Goal: Task Accomplishment & Management: Use online tool/utility

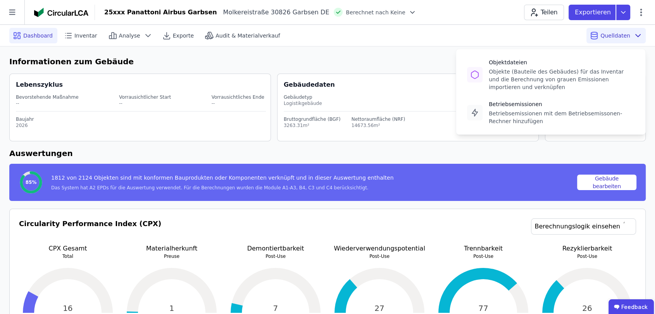
click at [602, 36] on div "Quelldaten Objektdateien Objekte (Bauteile des Gebäudes) für das Inventar und d…" at bounding box center [615, 36] width 59 height 16
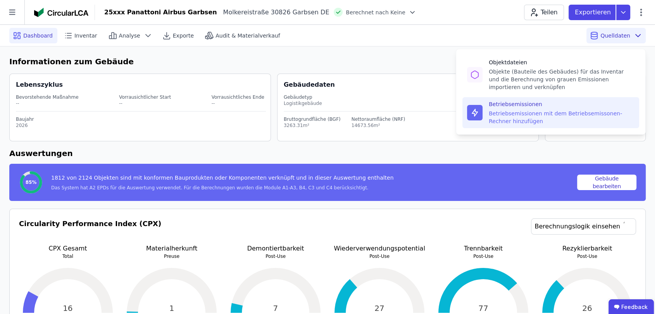
click at [568, 120] on div "Betriebsemissionen mit dem Betriebsemissonen-Rechner hinzufügen" at bounding box center [562, 118] width 146 height 16
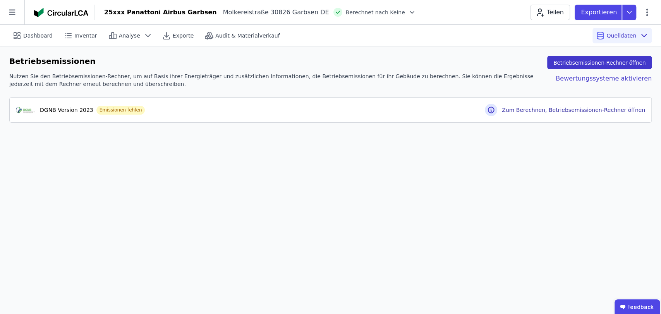
click at [570, 60] on button "Betriebsemissionen-Rechner öffnen" at bounding box center [600, 63] width 105 height 14
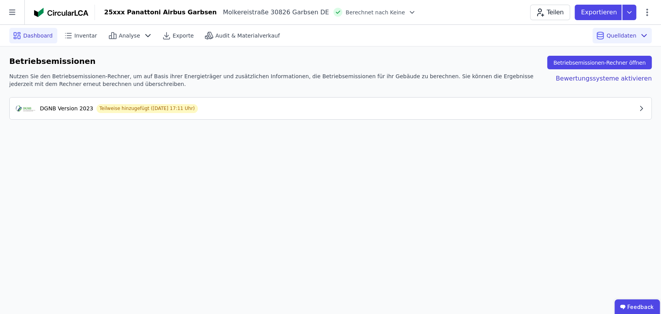
click at [18, 33] on icon at bounding box center [19, 34] width 2 height 2
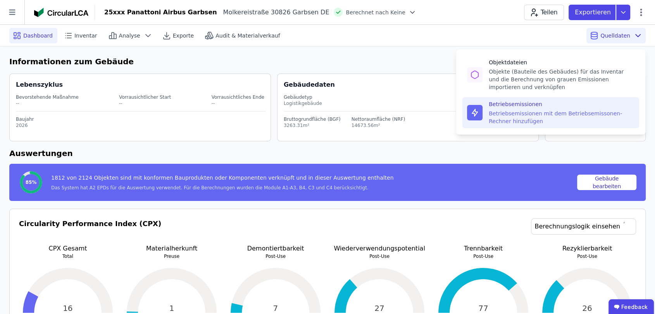
click at [571, 126] on div "Betriebsemissionen Betriebsemissionen mit dem Betriebsemissonen-Rechner hinzufü…" at bounding box center [550, 112] width 177 height 31
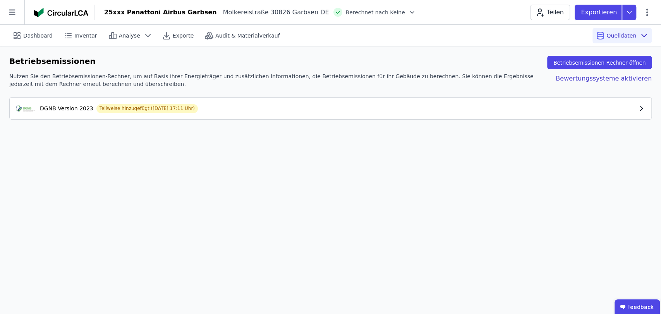
click at [78, 105] on div "DGNB Version 2023" at bounding box center [66, 109] width 53 height 8
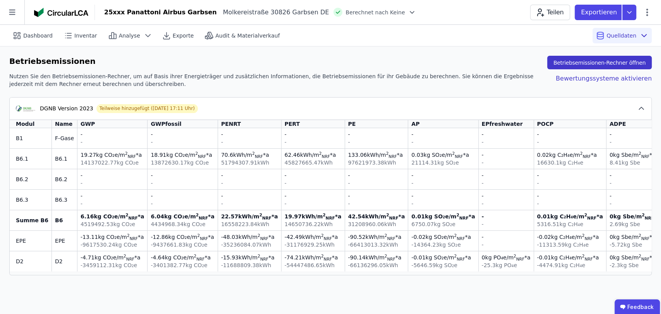
click at [571, 62] on button "Betriebsemissionen-Rechner öffnen" at bounding box center [600, 63] width 105 height 14
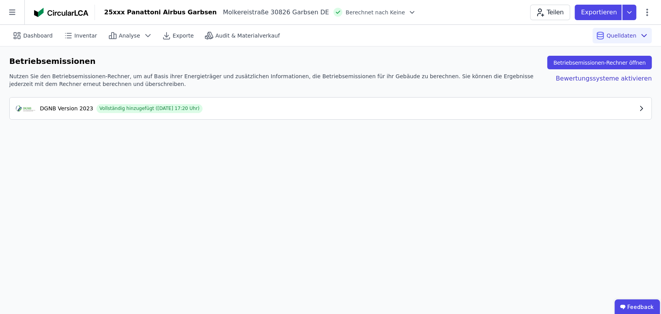
click at [62, 113] on div "DGNB Version 2023 Vollständig hinzugefügt (15.10.2025 17:20 Uhr)" at bounding box center [327, 108] width 622 height 9
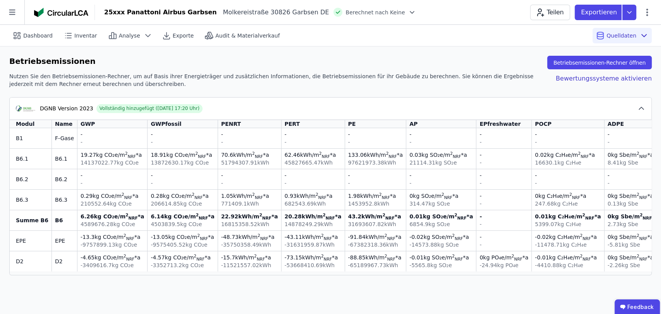
click at [356, 15] on span "Berechnet nach Keine" at bounding box center [375, 13] width 59 height 8
click at [405, 11] on div at bounding box center [410, 13] width 11 height 8
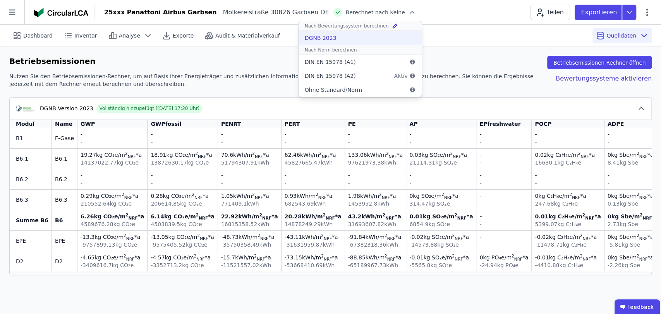
click at [336, 33] on div "DGNB 2023" at bounding box center [360, 38] width 123 height 14
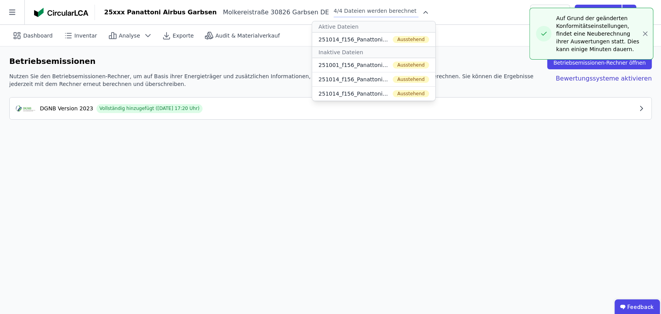
click at [310, 167] on div "Dashboard Inventar Analyse Exporte Audit & Materialverkauf Quelldaten Betriebse…" at bounding box center [330, 169] width 661 height 289
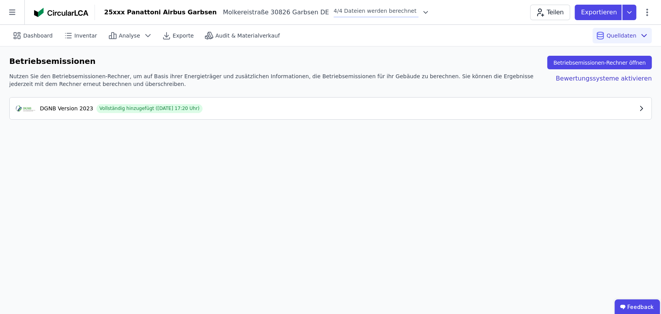
click at [56, 107] on div "DGNB Version 2023" at bounding box center [66, 109] width 53 height 8
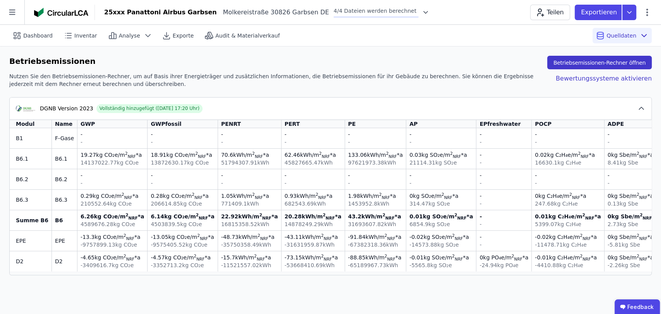
click at [592, 64] on button "Betriebsemissionen-Rechner öffnen" at bounding box center [600, 63] width 105 height 14
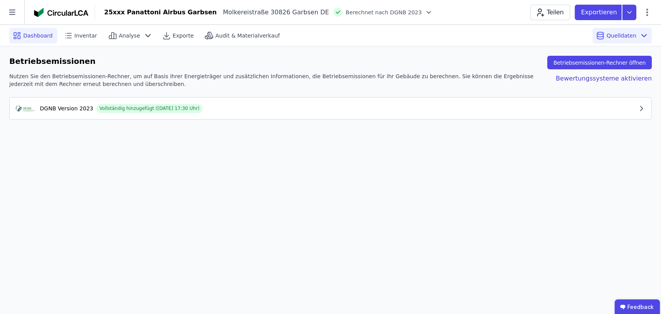
click at [24, 35] on span "Dashboard" at bounding box center [37, 36] width 29 height 8
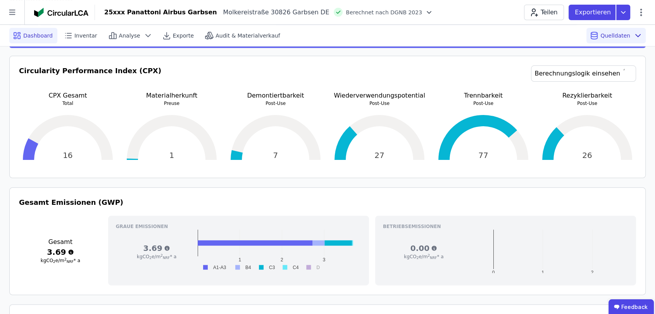
scroll to position [172, 0]
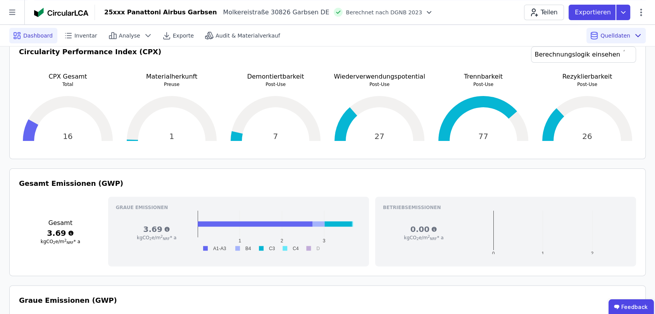
click at [454, 226] on h3 "0.00" at bounding box center [424, 229] width 82 height 11
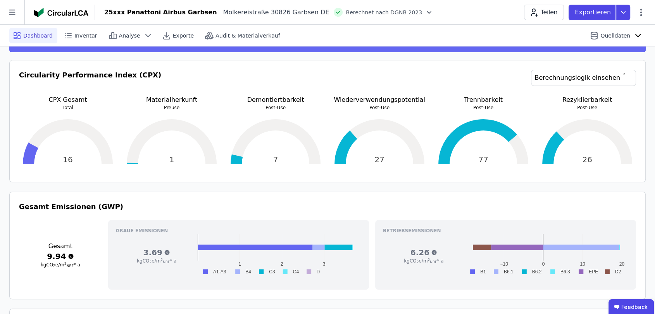
scroll to position [129, 0]
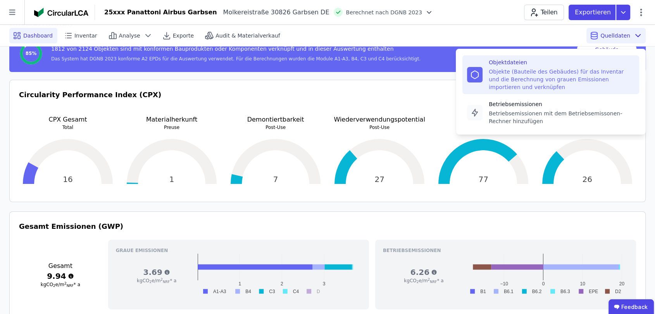
click at [559, 76] on div "Objekte (Bauteile des Gebäudes) für das Inventar und die Berechnung von grauen …" at bounding box center [562, 79] width 146 height 23
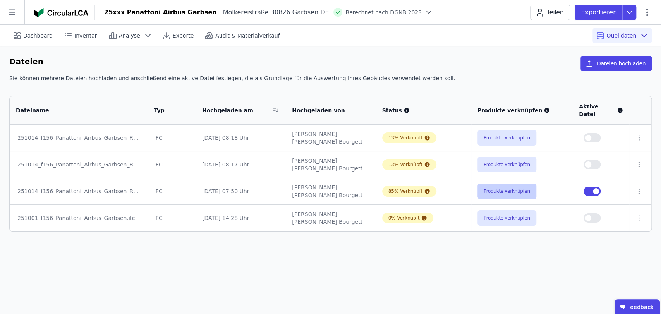
click at [510, 184] on button "Produkte verknüpfen" at bounding box center [507, 192] width 59 height 16
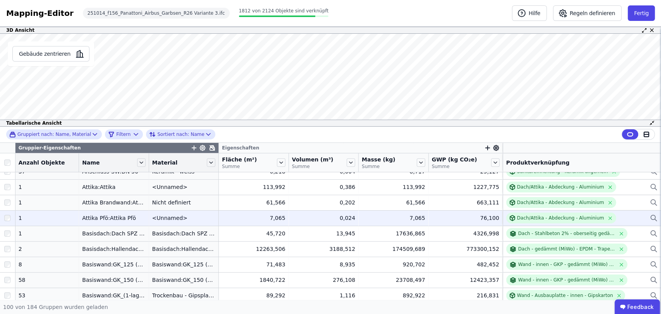
scroll to position [129, 0]
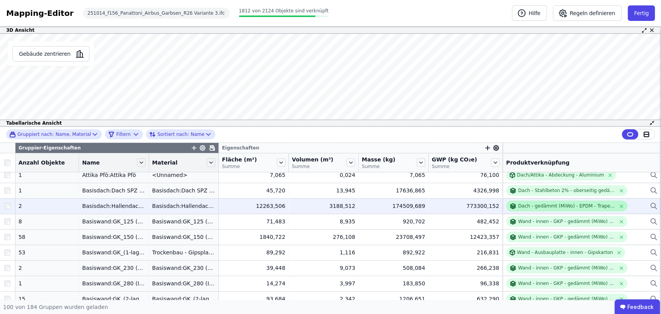
click at [573, 207] on div "Dach - gedämmt (MiWo) - EPDM - Trapezblech" at bounding box center [566, 206] width 97 height 6
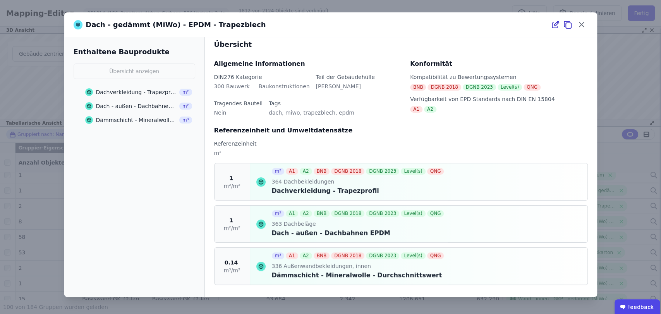
scroll to position [9, 0]
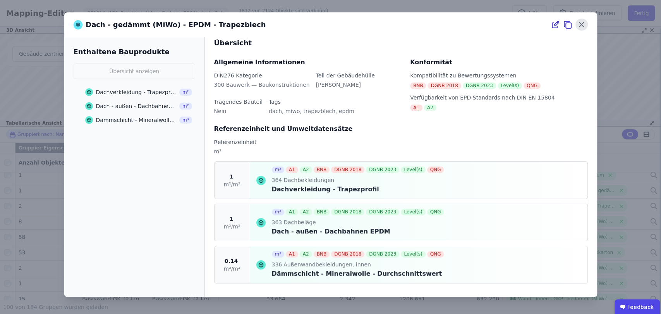
click at [586, 27] on icon at bounding box center [582, 25] width 12 height 12
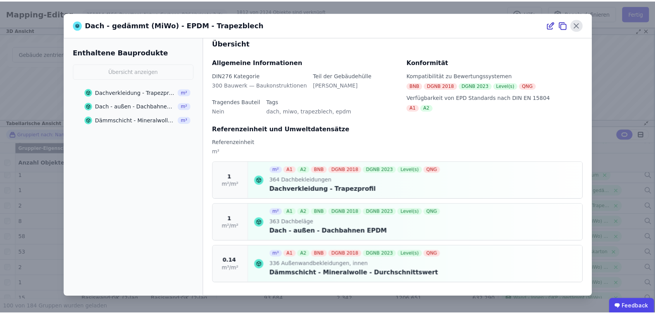
scroll to position [0, 0]
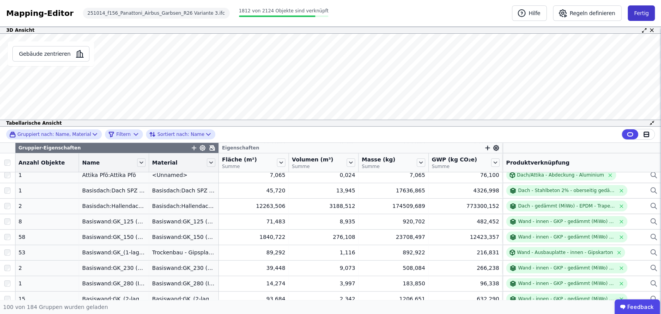
click at [639, 9] on button "Fertig" at bounding box center [641, 13] width 27 height 16
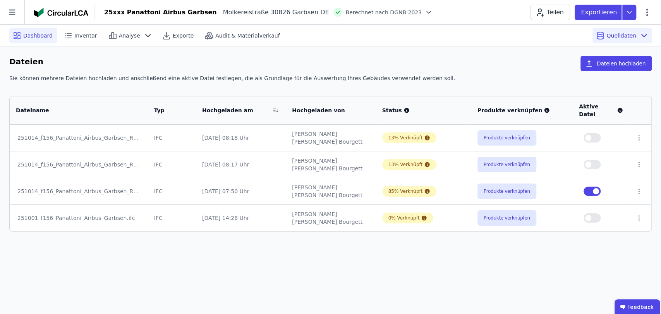
click at [39, 38] on span "Dashboard" at bounding box center [37, 36] width 29 height 8
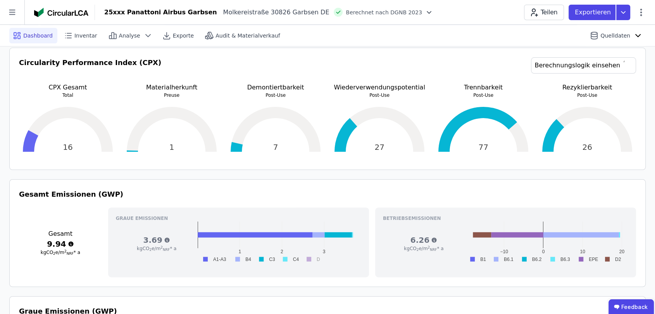
scroll to position [215, 0]
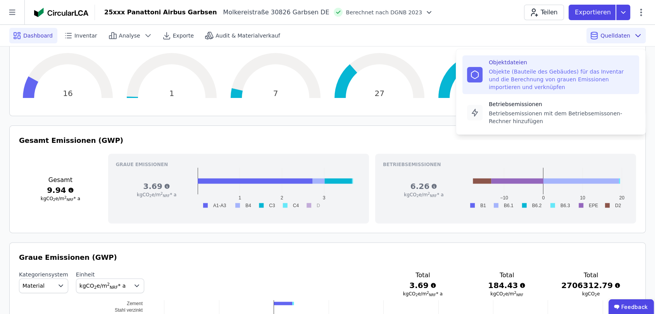
click at [543, 73] on div "Objekte (Bauteile des Gebäudes) für das Inventar und die Berechnung von grauen …" at bounding box center [562, 79] width 146 height 23
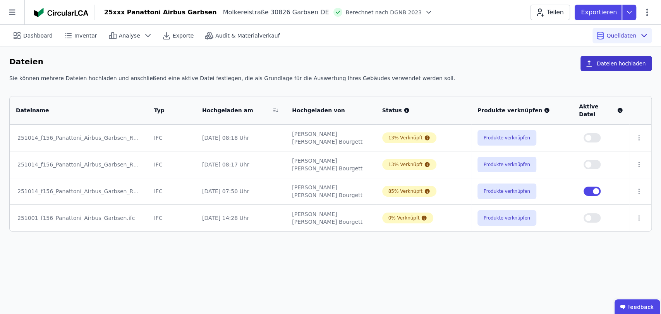
click at [611, 59] on button "Dateien hochladen" at bounding box center [616, 64] width 71 height 16
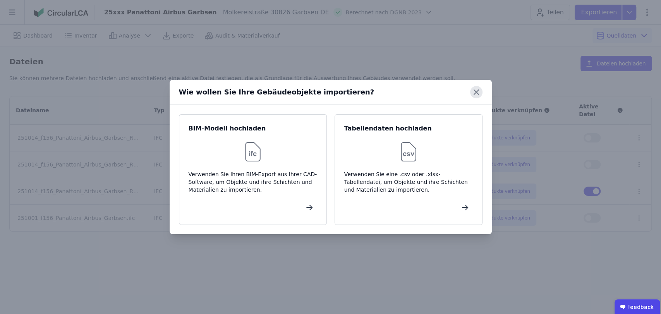
click at [475, 93] on icon at bounding box center [476, 92] width 5 height 5
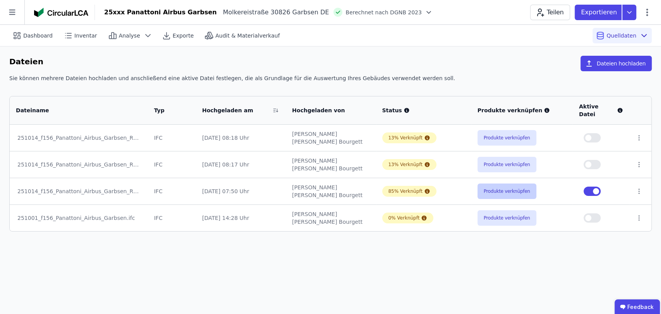
click at [487, 188] on button "Produkte verknüpfen" at bounding box center [507, 192] width 59 height 16
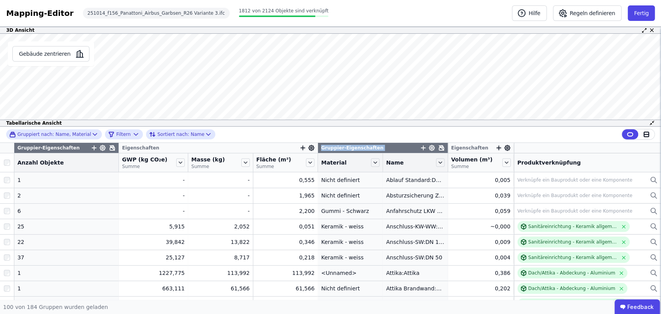
drag, startPoint x: 388, startPoint y: 146, endPoint x: 201, endPoint y: 148, distance: 187.2
click at [201, 148] on tr "Gruppier-Eigenschaften Eigenschaften Gruppier-Eigenschaften Eigenschaften" at bounding box center [330, 148] width 661 height 10
click at [238, 134] on div "Gruppiert nach: Name, Material Filtern Sortiert nach: Name" at bounding box center [330, 135] width 661 height 16
click at [332, 146] on span "Gruppier-Eigenschaften" at bounding box center [352, 148] width 62 height 6
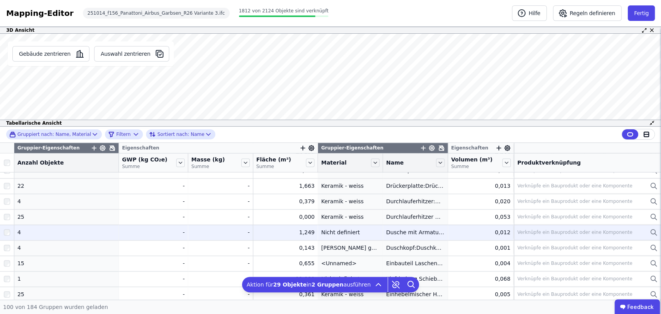
scroll to position [732, 0]
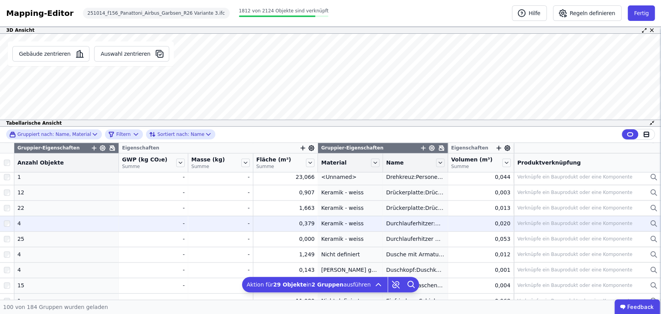
click at [543, 222] on div "Verknüpfe ein Bauprodukt oder eine Komponente" at bounding box center [575, 223] width 115 height 6
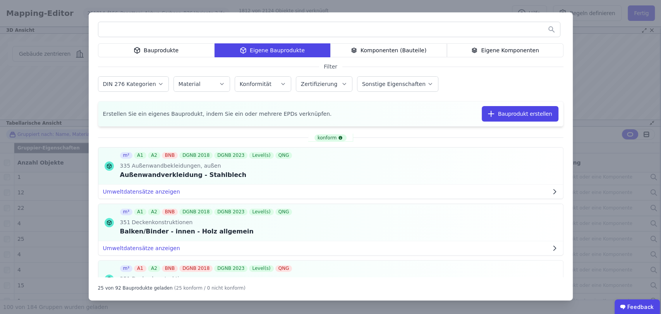
click at [290, 36] on div at bounding box center [329, 30] width 463 height 16
click at [291, 33] on input "text" at bounding box center [329, 29] width 462 height 14
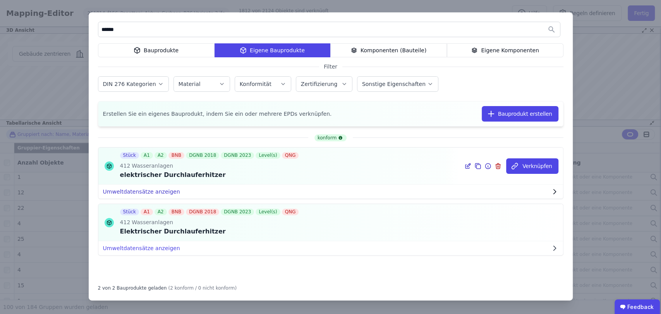
type input "******"
click at [155, 193] on button "Umweltdatensätze anzeigen" at bounding box center [330, 192] width 465 height 14
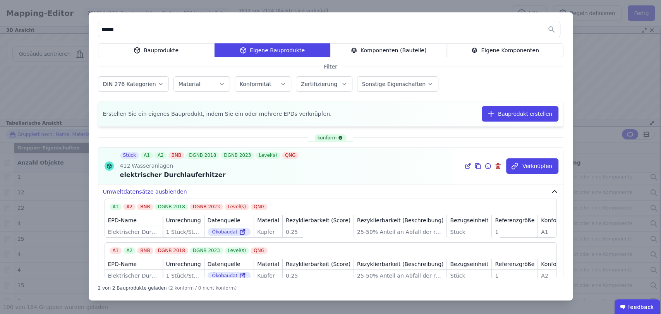
click at [155, 193] on button "Umweltdatensätze ausblenden" at bounding box center [330, 192] width 465 height 14
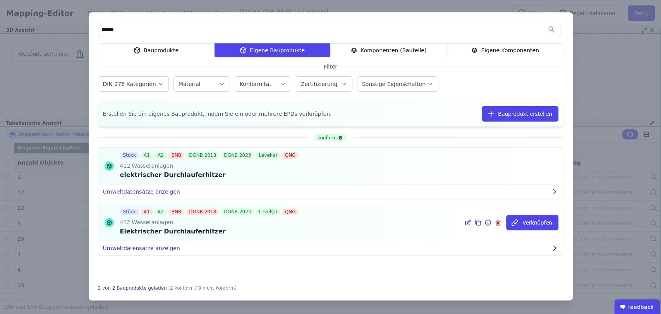
click at [149, 245] on button "Umweltdatensätze anzeigen" at bounding box center [330, 248] width 465 height 14
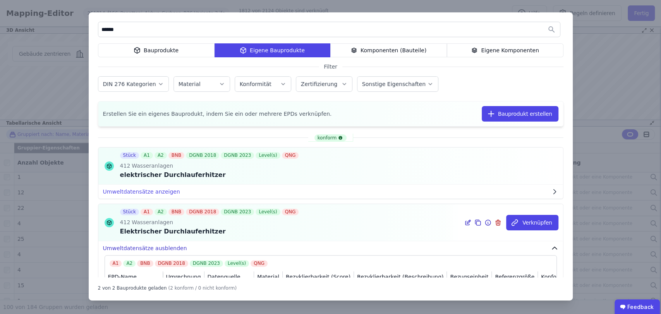
scroll to position [41, 0]
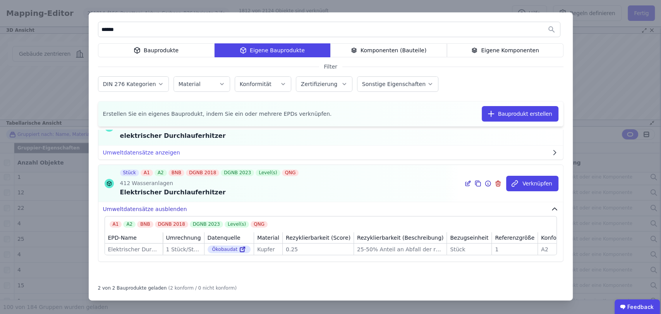
click at [164, 205] on button "Umweltdatensätze ausblenden" at bounding box center [330, 209] width 465 height 14
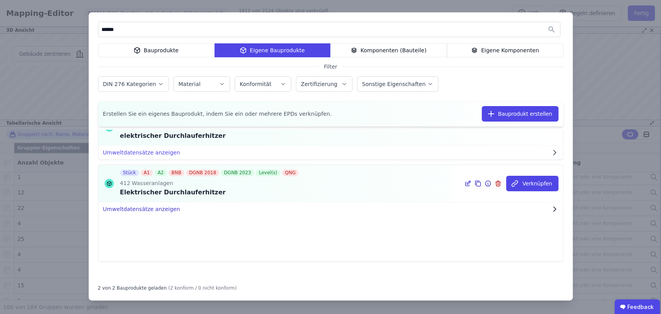
scroll to position [0, 0]
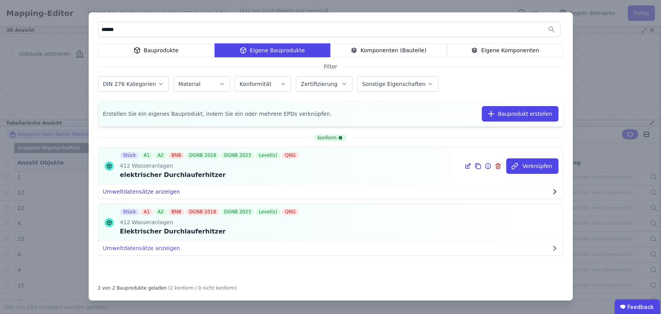
click at [157, 189] on button "Umweltdatensätze anzeigen" at bounding box center [330, 192] width 465 height 14
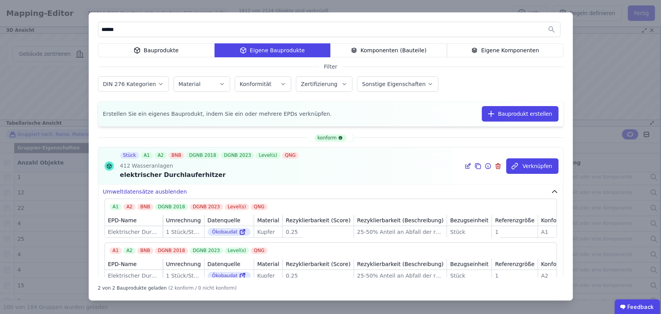
click at [157, 189] on button "Umweltdatensätze ausblenden" at bounding box center [330, 192] width 465 height 14
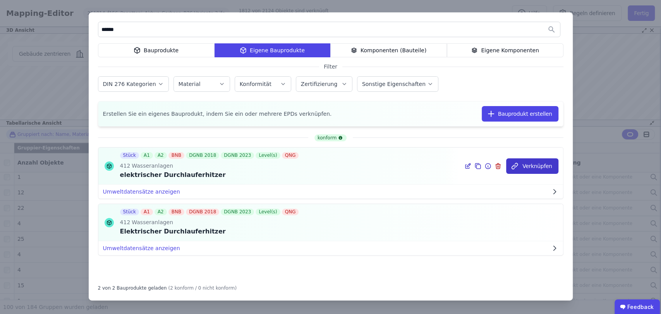
click at [539, 162] on button "Verknüpfen" at bounding box center [532, 166] width 52 height 16
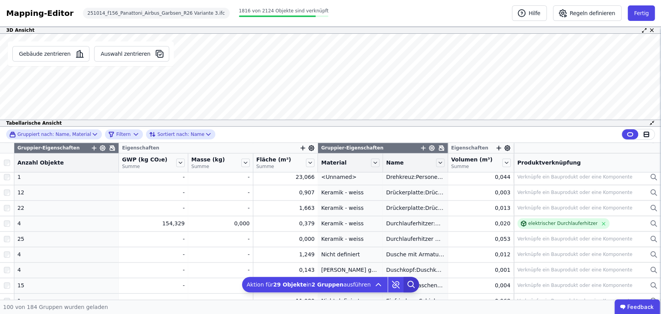
click at [409, 283] on icon at bounding box center [412, 285] width 16 height 16
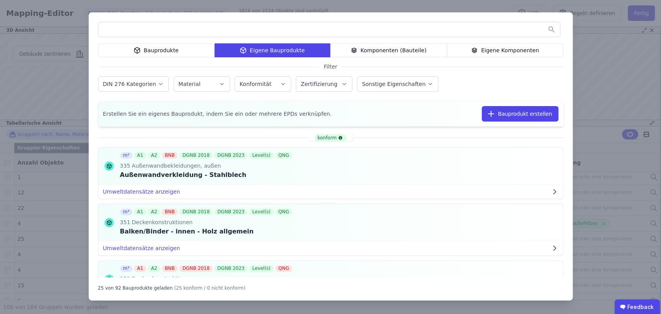
click at [233, 31] on input "text" at bounding box center [329, 29] width 462 height 14
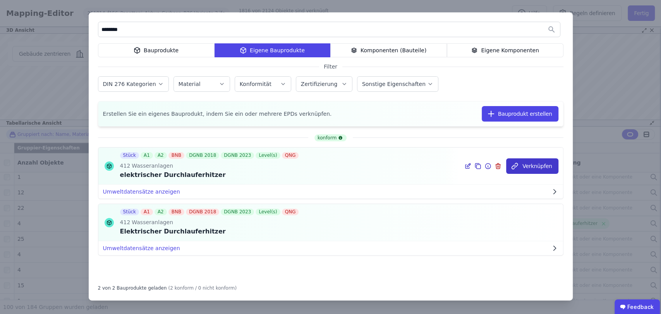
type input "********"
click at [519, 165] on icon "button" at bounding box center [515, 166] width 8 height 8
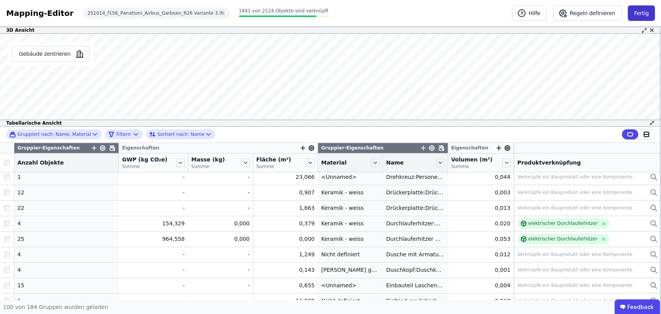
click at [648, 10] on button "Fertig" at bounding box center [641, 13] width 27 height 16
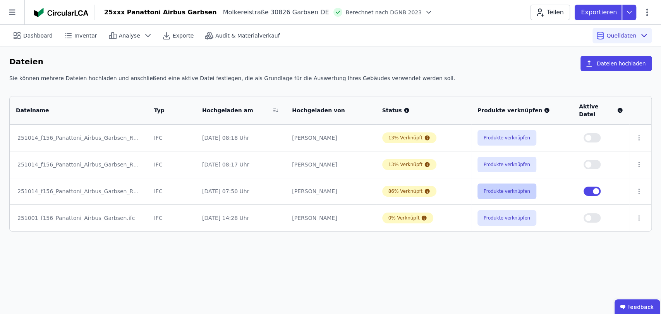
click at [499, 184] on button "Produkte verknüpfen" at bounding box center [507, 192] width 59 height 16
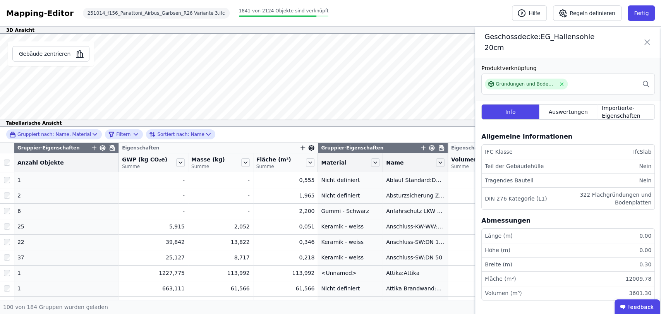
click at [644, 41] on icon at bounding box center [647, 42] width 9 height 22
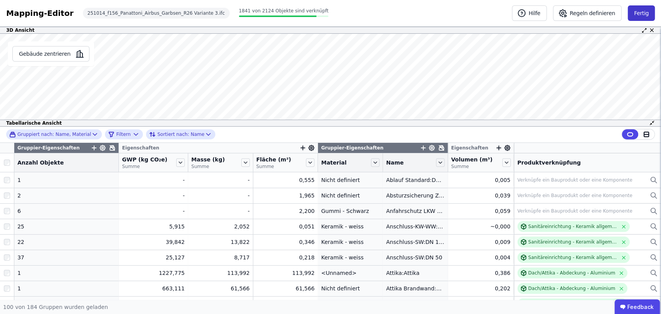
click at [639, 17] on button "Fertig" at bounding box center [641, 13] width 27 height 16
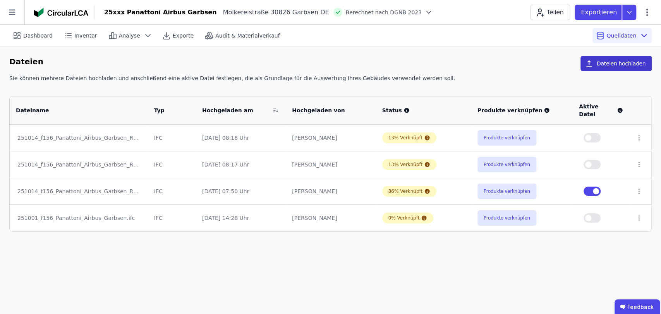
click at [601, 69] on button "Dateien hochladen" at bounding box center [616, 64] width 71 height 16
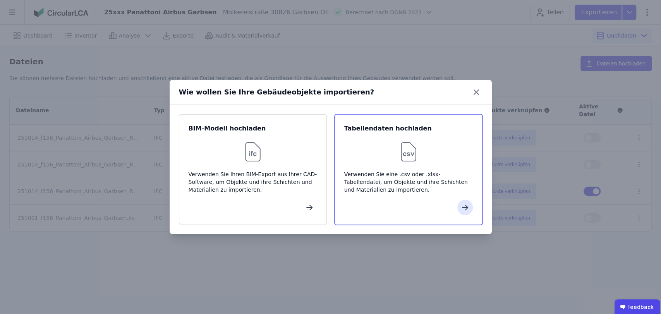
click at [439, 152] on div at bounding box center [408, 152] width 129 height 25
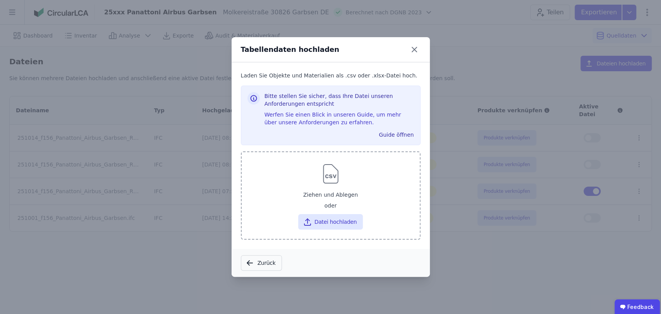
click at [349, 181] on div at bounding box center [331, 174] width 166 height 25
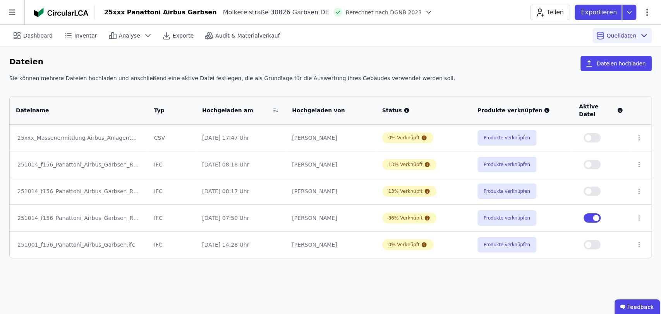
click at [593, 133] on button "button" at bounding box center [592, 137] width 17 height 9
click at [507, 133] on button "Produkte verknüpfen" at bounding box center [507, 138] width 59 height 16
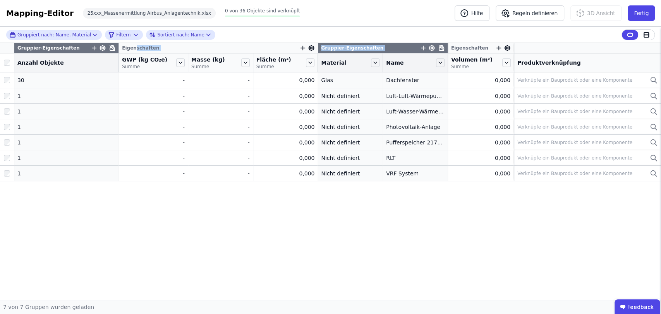
drag, startPoint x: 401, startPoint y: 45, endPoint x: 119, endPoint y: 49, distance: 282.1
click at [122, 49] on tr "Gruppier-Eigenschaften Eigenschaften Gruppier-Eigenschaften Eigenschaften" at bounding box center [330, 48] width 661 height 10
click at [122, 48] on span "Eigenschaften" at bounding box center [140, 48] width 37 height 6
drag, startPoint x: 117, startPoint y: 48, endPoint x: 171, endPoint y: 47, distance: 53.1
click at [171, 47] on div "Eigenschaften" at bounding box center [218, 48] width 199 height 10
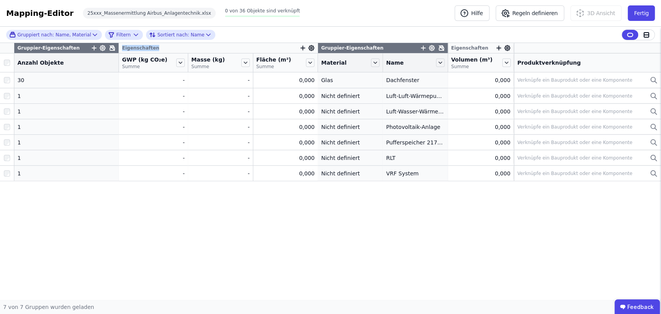
click at [183, 47] on div "Eigenschaften" at bounding box center [218, 48] width 199 height 10
drag, startPoint x: 141, startPoint y: 63, endPoint x: 157, endPoint y: 63, distance: 15.5
click at [157, 63] on div "GWP (kg CO₂e) Summe" at bounding box center [148, 63] width 53 height 14
click at [642, 34] on div at bounding box center [647, 35] width 16 height 10
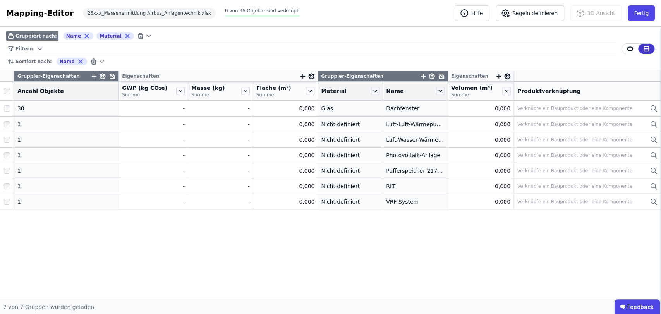
click at [648, 50] on icon at bounding box center [646, 48] width 7 height 7
click at [626, 49] on div at bounding box center [630, 49] width 16 height 10
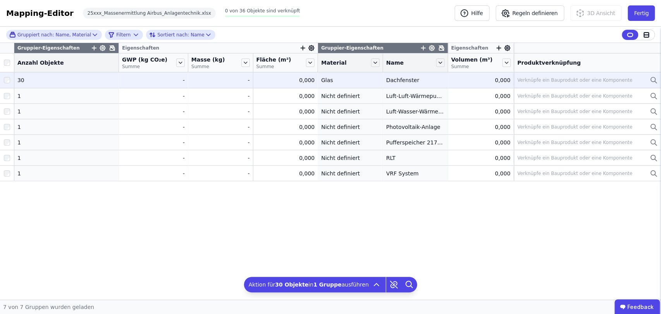
click at [294, 83] on div "0,000" at bounding box center [286, 80] width 59 height 8
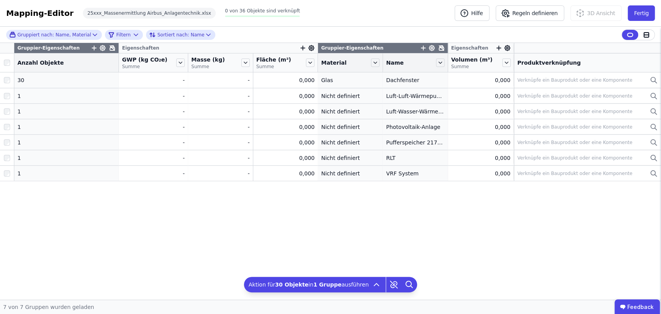
click at [300, 48] on icon "button" at bounding box center [303, 48] width 7 height 7
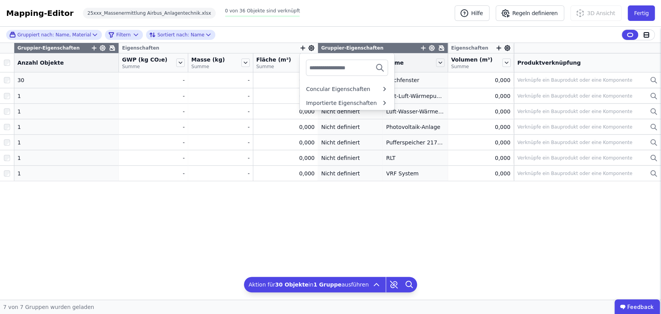
click at [317, 48] on div "Gruppiert nach: Name, Material Filtern Sortiert nach: Name Gruppier-Eigenschaft…" at bounding box center [330, 163] width 661 height 273
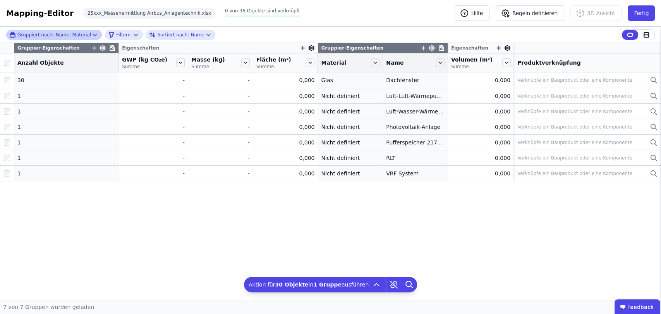
click at [83, 36] on div "Gruppiert nach: Name, Material" at bounding box center [50, 34] width 82 height 7
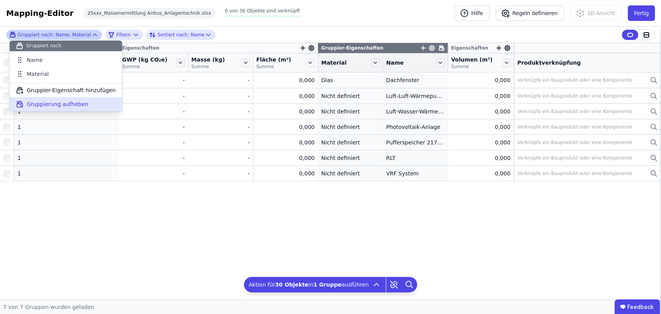
click at [63, 103] on span "Gruppierung aufheben" at bounding box center [58, 104] width 62 height 8
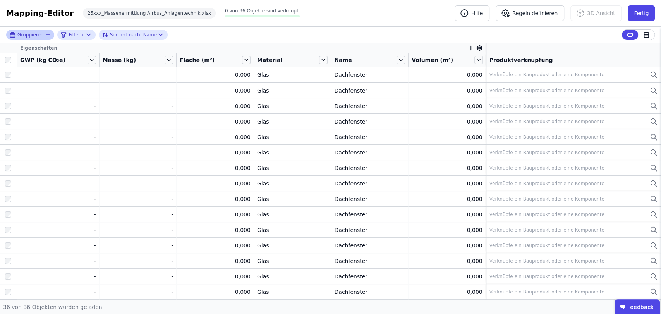
click at [28, 36] on span "Gruppieren" at bounding box center [30, 35] width 26 height 6
drag, startPoint x: 518, startPoint y: 60, endPoint x: 402, endPoint y: 54, distance: 115.6
click at [402, 54] on tr "GWP (kg CO₂e) Masse (kg) Fläche (m²) Material Name Volumen (m³) Produktverknüpf…" at bounding box center [330, 60] width 661 height 14
click at [546, 57] on div "Produktverknüpfung" at bounding box center [574, 60] width 169 height 8
click at [479, 48] on icon at bounding box center [480, 48] width 2 height 2
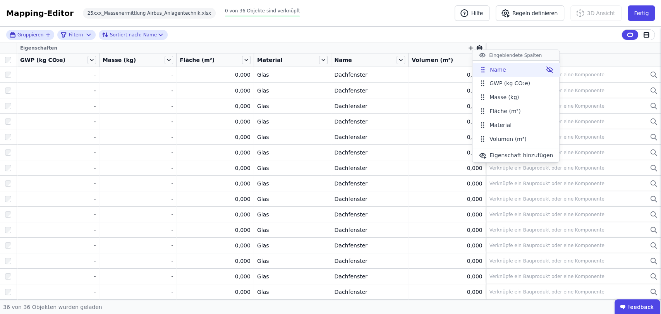
drag, startPoint x: 483, startPoint y: 124, endPoint x: 483, endPoint y: 69, distance: 55.4
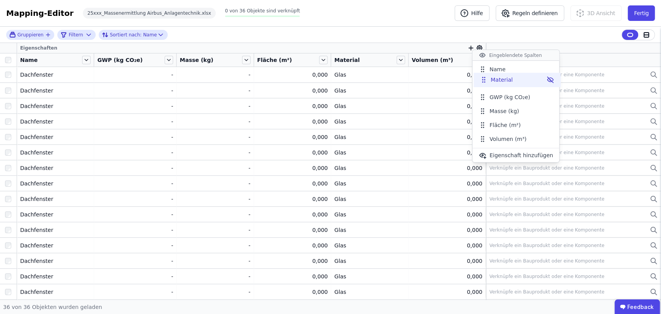
drag, startPoint x: 484, startPoint y: 122, endPoint x: 485, endPoint y: 78, distance: 45.0
click at [485, 78] on icon at bounding box center [485, 77] width 1 height 1
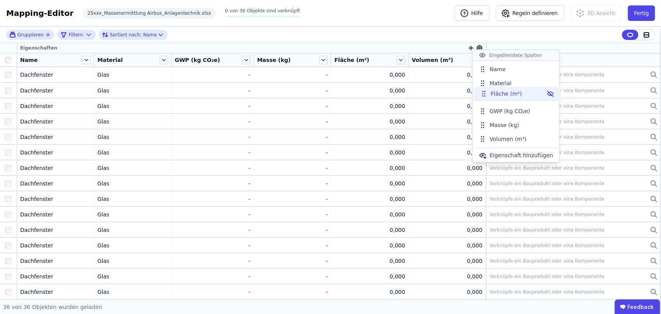
drag, startPoint x: 484, startPoint y: 124, endPoint x: 486, endPoint y: 93, distance: 31.4
click at [486, 93] on icon at bounding box center [484, 94] width 8 height 8
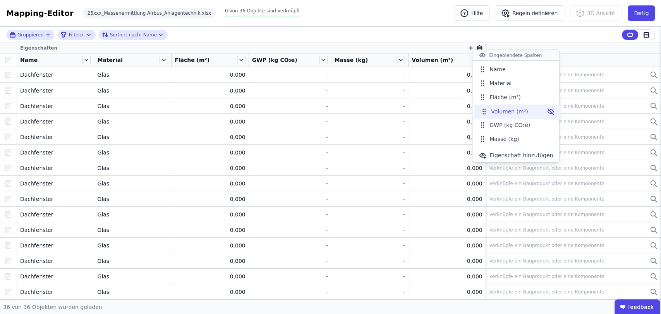
drag, startPoint x: 484, startPoint y: 139, endPoint x: 485, endPoint y: 111, distance: 27.6
click at [485, 111] on icon at bounding box center [485, 111] width 1 height 1
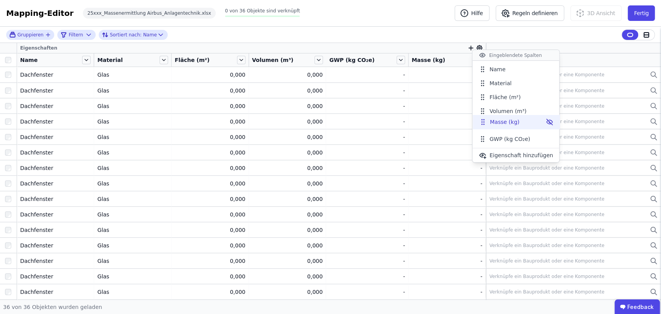
drag, startPoint x: 484, startPoint y: 138, endPoint x: 485, endPoint y: 121, distance: 16.7
click at [485, 121] on icon at bounding box center [483, 122] width 8 height 8
click at [561, 50] on div "Gruppieren Filtern Sortiert nach: Name Eigenschaften Name Material Fläche (m²) …" at bounding box center [330, 163] width 661 height 273
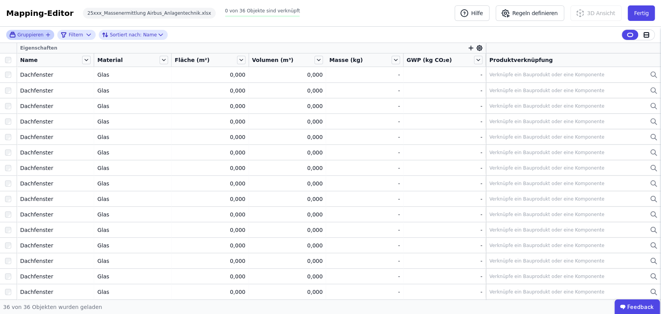
click at [26, 34] on span "Gruppieren" at bounding box center [30, 35] width 26 height 6
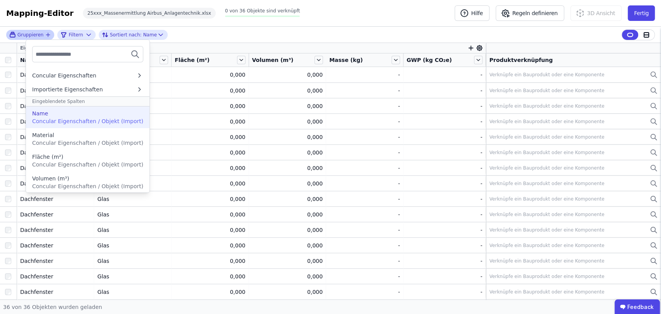
click at [62, 118] on span "Concular Eigenschaften / Objekt (Import)" at bounding box center [87, 121] width 111 height 6
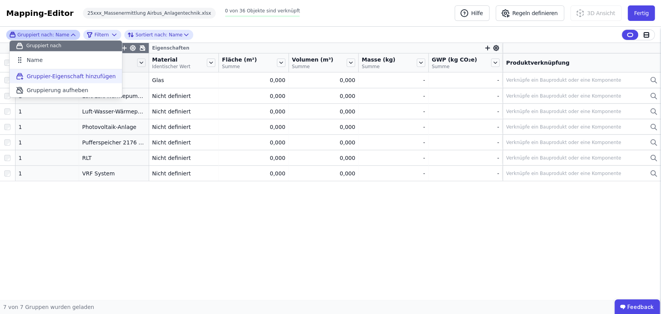
click at [58, 72] on span "Gruppier-Eigenschaft hinzufügen" at bounding box center [71, 76] width 89 height 8
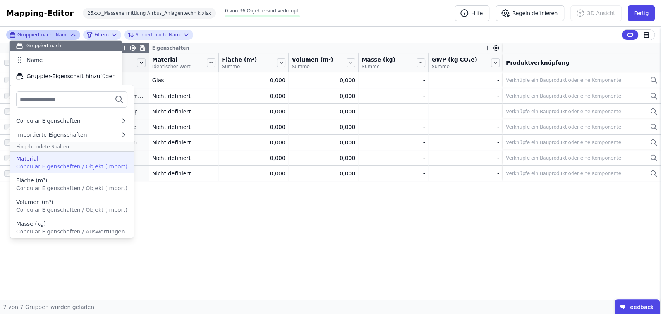
click at [32, 165] on span "Concular Eigenschaften / Objekt (Import)" at bounding box center [71, 167] width 111 height 6
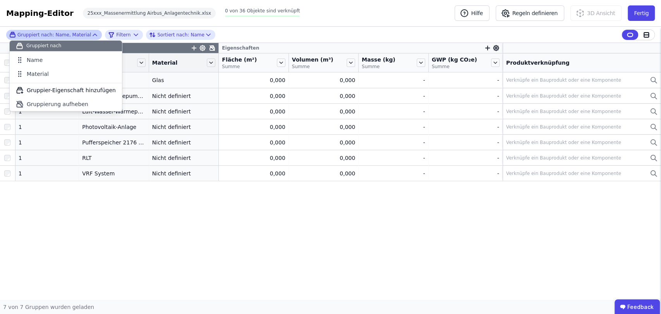
click at [140, 233] on div "Gruppier-Eigenschaften Eigenschaften Anzahl Objekte Name Material Fläche (m²) S…" at bounding box center [330, 171] width 661 height 257
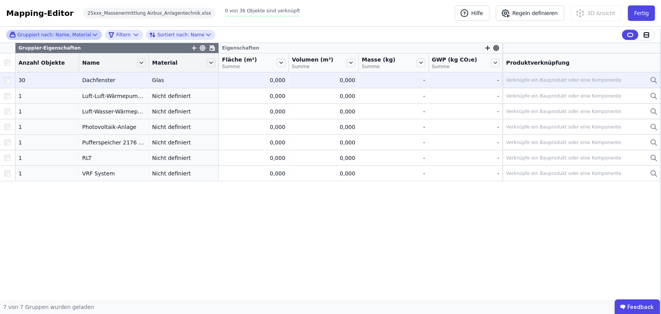
click at [278, 78] on div "0,000" at bounding box center [253, 80] width 63 height 8
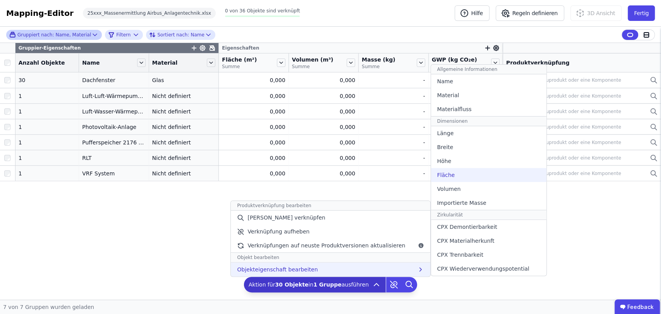
click at [451, 175] on div "Fläche" at bounding box center [488, 175] width 115 height 14
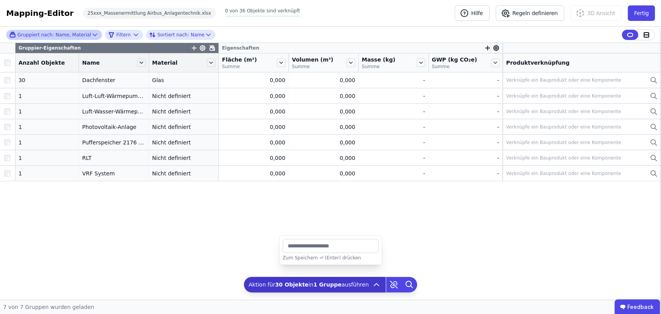
drag, startPoint x: 317, startPoint y: 247, endPoint x: 276, endPoint y: 246, distance: 40.7
click at [276, 246] on div "Gruppiert nach: Name, Material Filtern Sortiert nach: Name Gruppier-Eigenschaft…" at bounding box center [330, 163] width 661 height 273
type input "****"
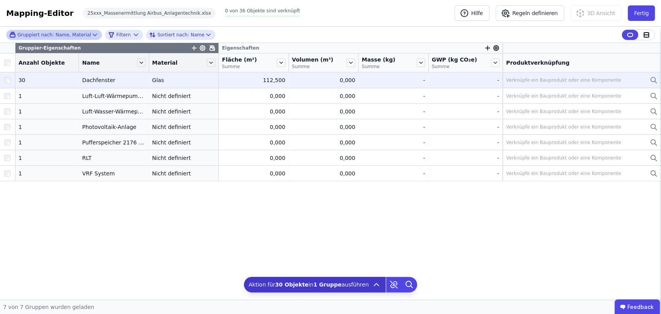
click at [566, 84] on div "Verknüpfe ein Bauprodukt oder eine Komponente" at bounding box center [582, 80] width 152 height 9
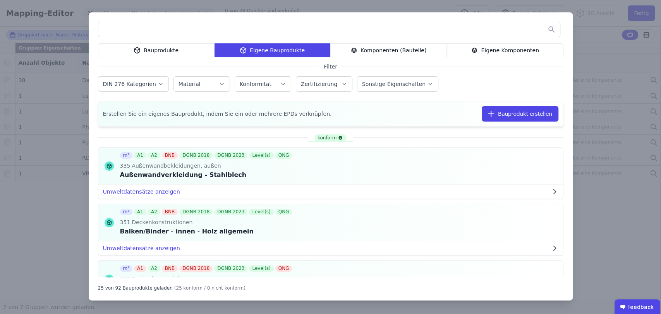
click at [615, 123] on div "Bauprodukte Eigene Bauprodukte Komponenten (Bauteile) Eigene Komponenten Filter…" at bounding box center [330, 157] width 661 height 314
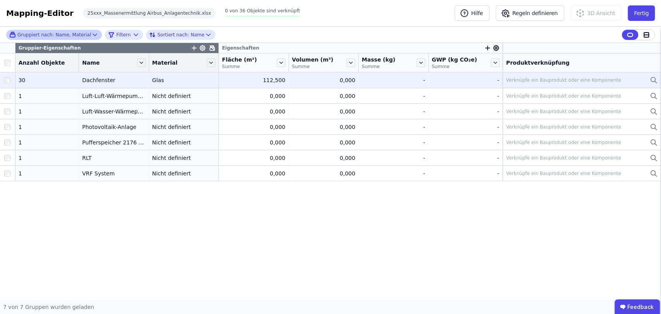
click at [520, 81] on div "Verknüpfe ein Bauprodukt oder eine Komponente" at bounding box center [563, 80] width 115 height 6
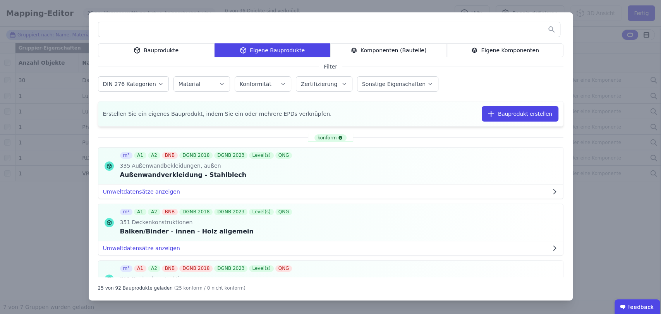
click at [184, 35] on input "text" at bounding box center [329, 29] width 462 height 14
click at [177, 25] on input "text" at bounding box center [329, 29] width 462 height 14
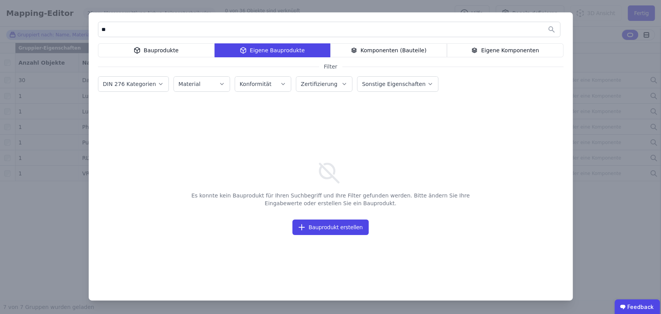
type input "*"
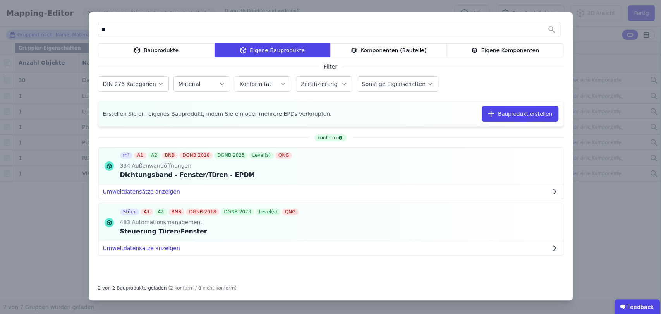
type input "*"
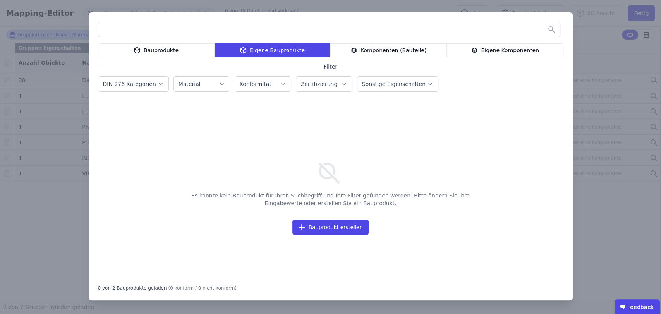
click at [160, 44] on div "Bauprodukte" at bounding box center [156, 50] width 117 height 14
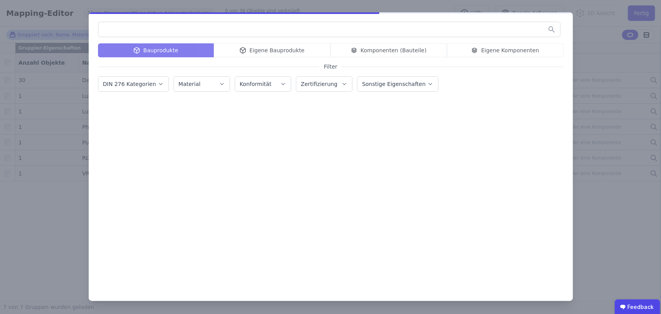
click at [170, 31] on input "text" at bounding box center [329, 29] width 462 height 14
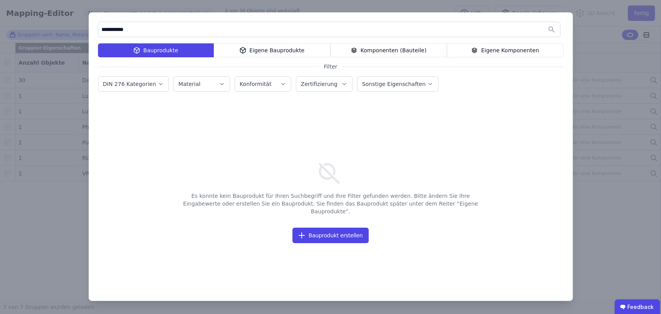
click at [272, 49] on div "Eigene Bauprodukte" at bounding box center [272, 50] width 117 height 14
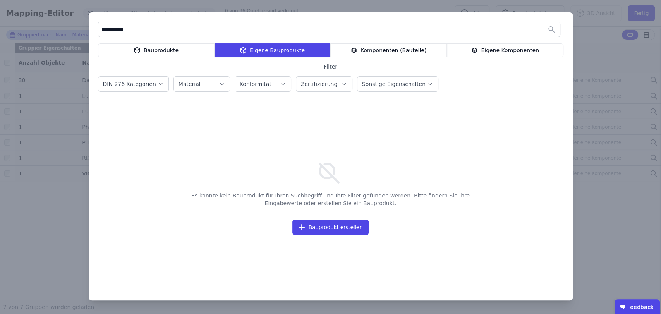
click at [167, 26] on input "**********" at bounding box center [329, 29] width 462 height 14
click at [184, 47] on div "Bauprodukte" at bounding box center [156, 50] width 117 height 14
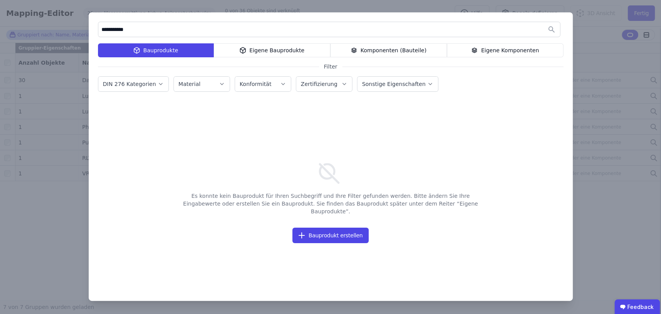
drag, startPoint x: 183, startPoint y: 30, endPoint x: 95, endPoint y: 24, distance: 88.5
click at [95, 24] on div "**********" at bounding box center [331, 156] width 484 height 289
click at [250, 56] on div "Eigene Bauprodukte" at bounding box center [272, 50] width 117 height 14
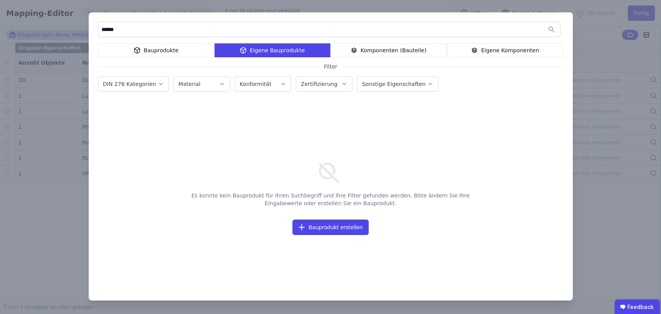
drag, startPoint x: 202, startPoint y: 33, endPoint x: 101, endPoint y: 19, distance: 101.7
click at [101, 19] on div "****** Bauprodukte Eigene Bauprodukte Komponenten (Bauteile) Eigene Komponenten…" at bounding box center [331, 156] width 484 height 288
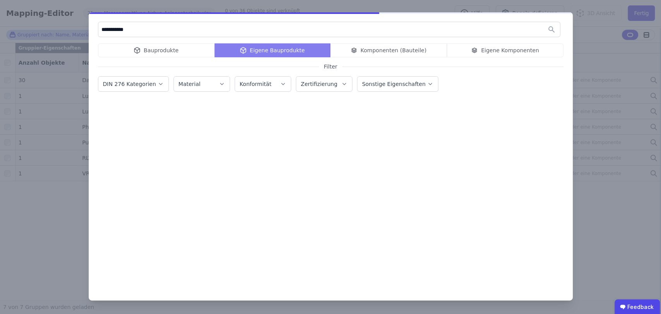
click at [384, 47] on div "Bauprodukte Eigene Bauprodukte Komponenten (Bauteile) Eigene Komponenten" at bounding box center [331, 50] width 466 height 14
click at [478, 45] on div "Bauprodukte Eigene Bauprodukte Komponenten (Bauteile) Eigene Komponenten" at bounding box center [331, 50] width 466 height 14
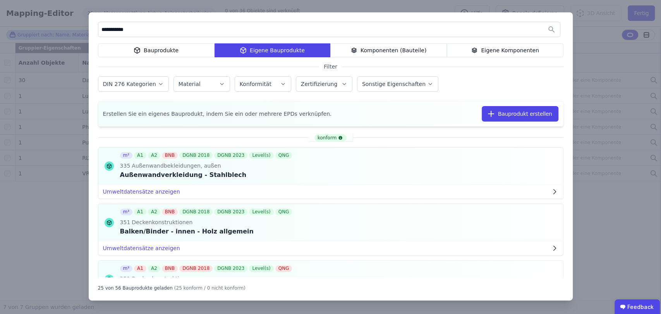
click at [482, 50] on div "Eigene Komponenten" at bounding box center [505, 50] width 117 height 14
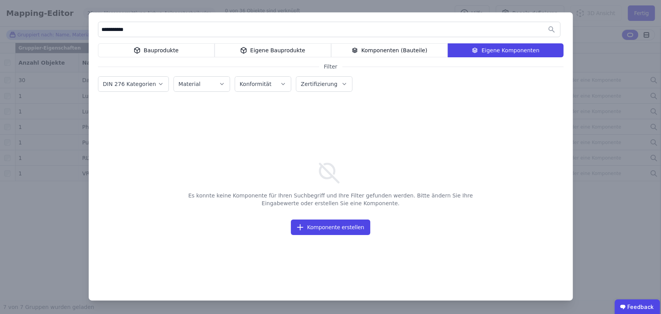
click at [402, 44] on div "Komponenten (Bauteile)" at bounding box center [389, 50] width 117 height 14
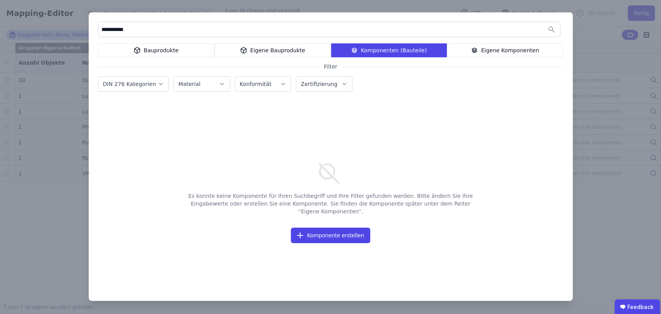
drag, startPoint x: 391, startPoint y: 32, endPoint x: 95, endPoint y: 17, distance: 296.0
click at [95, 17] on div "**********" at bounding box center [331, 156] width 484 height 289
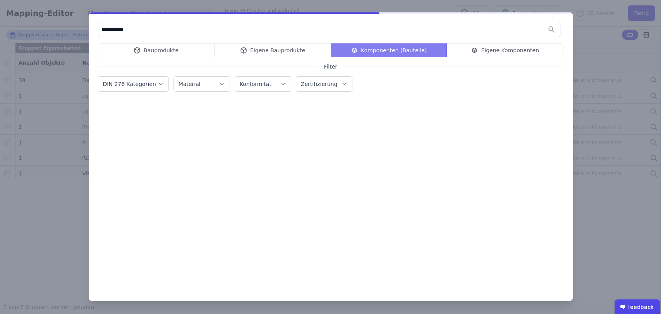
click at [474, 53] on div "Bauprodukte Eigene Bauprodukte Komponenten (Bauteile) Eigene Komponenten" at bounding box center [331, 50] width 466 height 14
click at [475, 52] on div "Bauprodukte Eigene Bauprodukte Komponenten (Bauteile) Eigene Komponenten" at bounding box center [331, 50] width 466 height 14
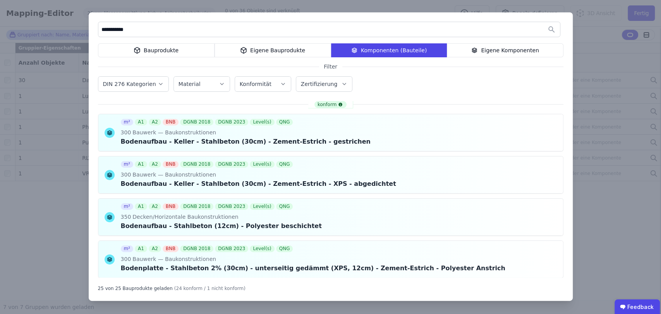
click at [470, 45] on div "Eigene Komponenten" at bounding box center [505, 50] width 117 height 14
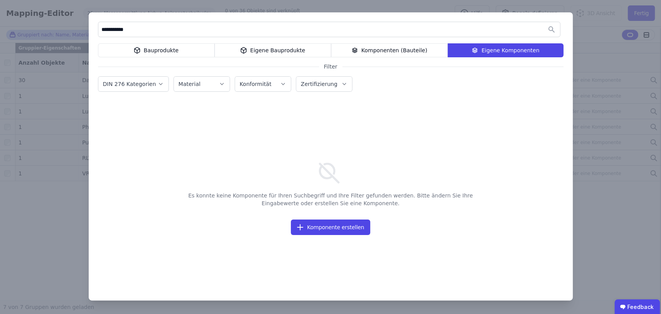
drag, startPoint x: 120, startPoint y: 29, endPoint x: 110, endPoint y: 29, distance: 10.5
click at [110, 29] on input "**********" at bounding box center [329, 29] width 462 height 14
drag, startPoint x: 140, startPoint y: 31, endPoint x: 102, endPoint y: 33, distance: 38.4
click at [102, 33] on input "**********" at bounding box center [329, 29] width 462 height 14
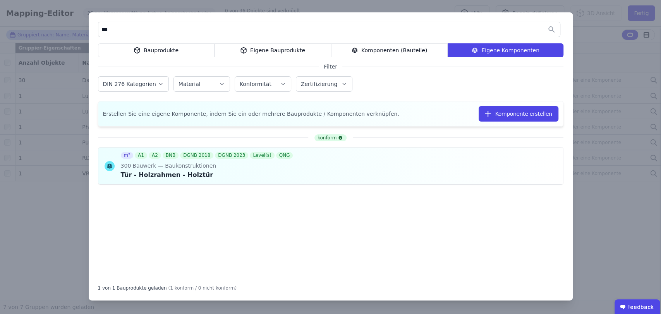
type input "***"
click at [379, 55] on div "Komponenten (Bauteile)" at bounding box center [389, 50] width 117 height 14
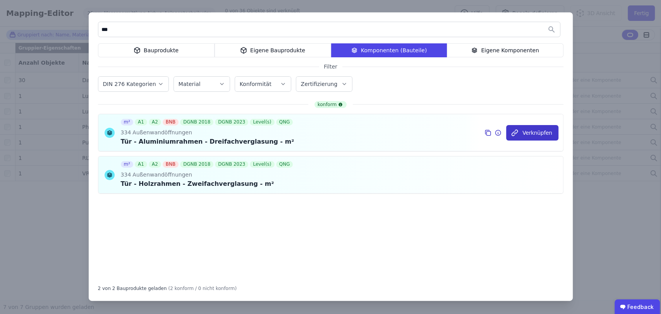
click at [519, 131] on icon "button" at bounding box center [515, 133] width 8 height 8
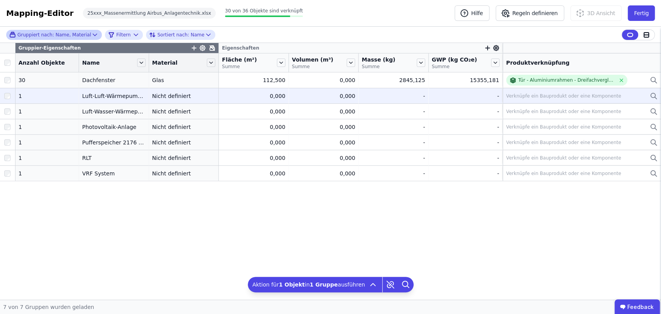
click at [517, 97] on div "Verknüpfe ein Bauprodukt oder eine Komponente" at bounding box center [563, 96] width 115 height 6
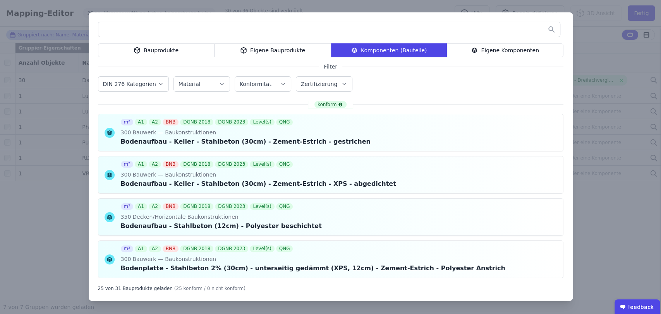
click at [233, 46] on div "Eigene Bauprodukte" at bounding box center [273, 50] width 117 height 14
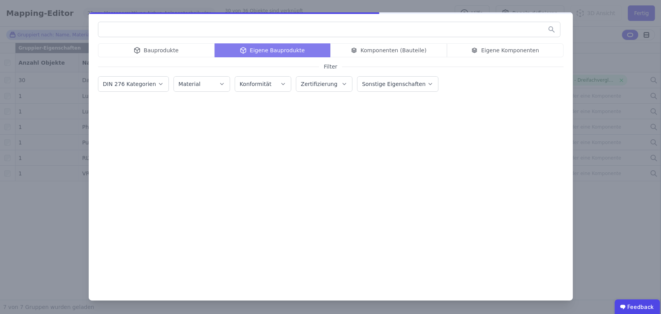
click at [179, 34] on input "text" at bounding box center [329, 29] width 462 height 14
type input "*****"
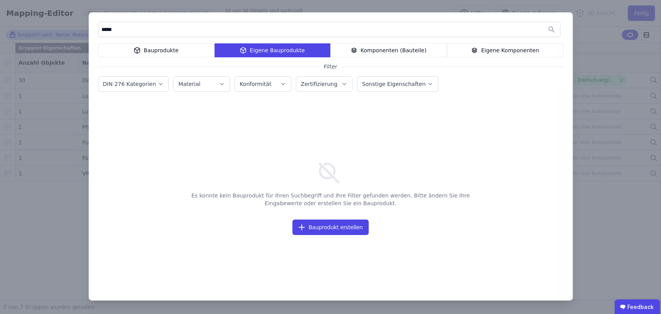
click at [136, 50] on div "Bauprodukte Eigene Bauprodukte Komponenten (Bauteile) Eigene Komponenten" at bounding box center [331, 50] width 466 height 14
click at [136, 50] on icon at bounding box center [136, 50] width 5 height 6
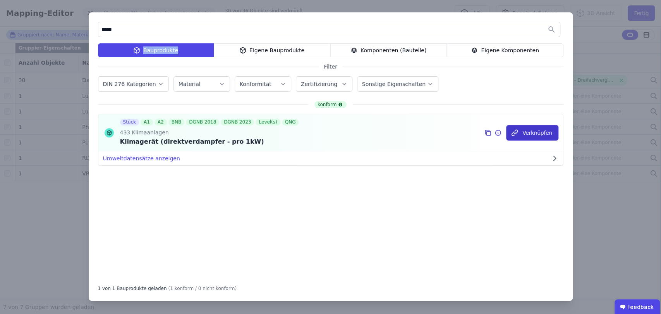
click at [532, 135] on button "Verknüpfen" at bounding box center [532, 133] width 52 height 16
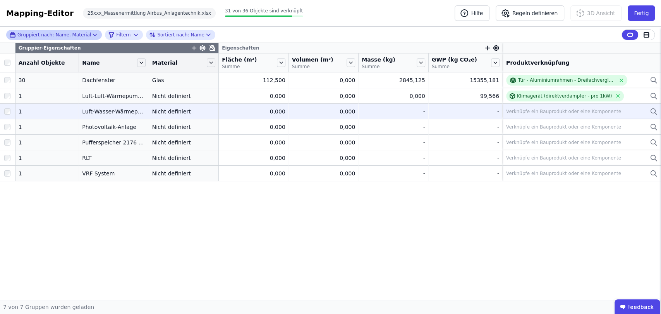
click at [9, 106] on div at bounding box center [7, 112] width 15 height 14
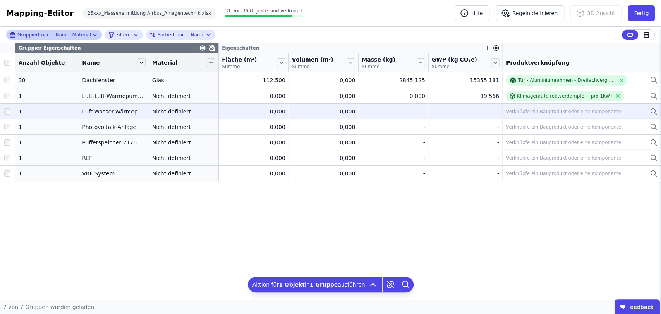
click at [546, 117] on td "Verknüpfe ein Bauprodukt oder eine Komponente Verknüpfe ein Bauprodukt oder ein…" at bounding box center [582, 111] width 158 height 16
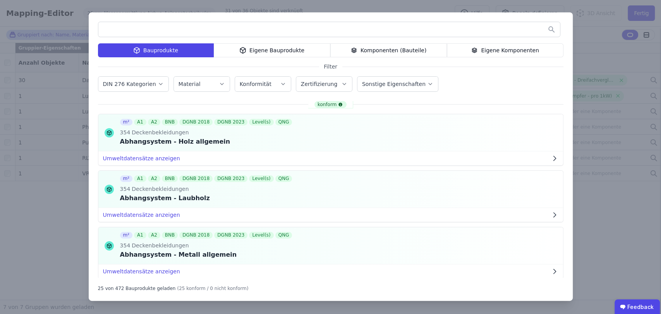
click at [191, 32] on input "text" at bounding box center [329, 29] width 462 height 14
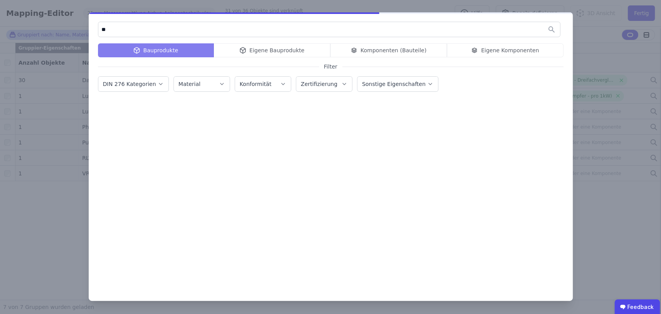
type input "*"
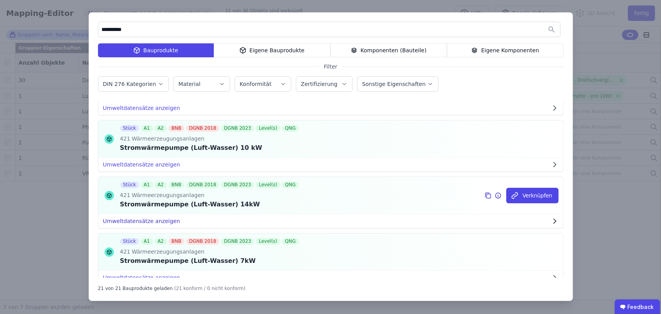
scroll to position [517, 0]
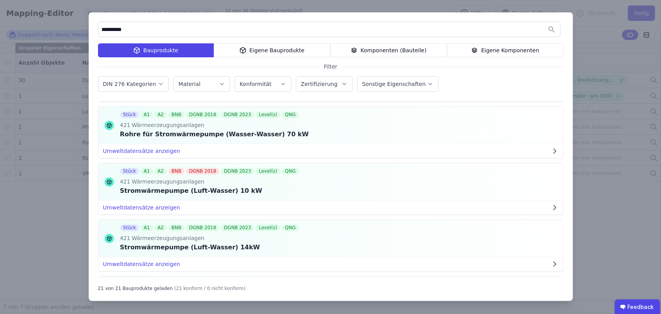
type input "**********"
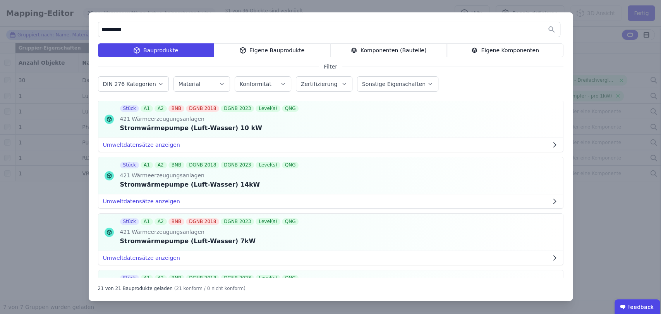
scroll to position [560, 0]
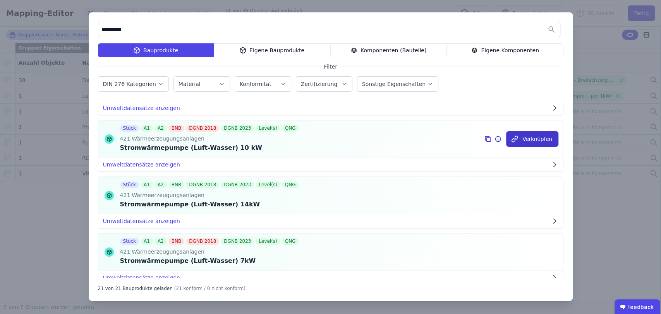
click at [515, 140] on icon "button" at bounding box center [515, 139] width 8 height 8
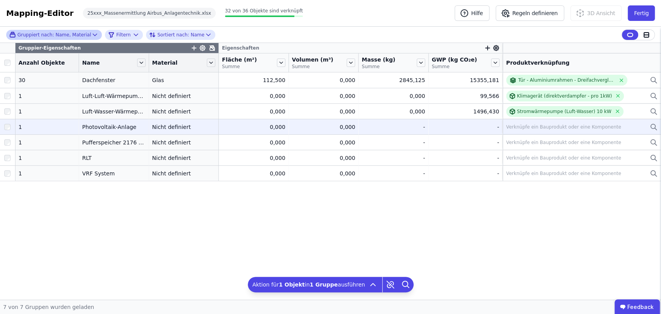
click at [272, 127] on div "0,000" at bounding box center [253, 127] width 63 height 8
click at [567, 127] on div "Verknüpfe ein Bauprodukt oder eine Komponente" at bounding box center [563, 127] width 115 height 6
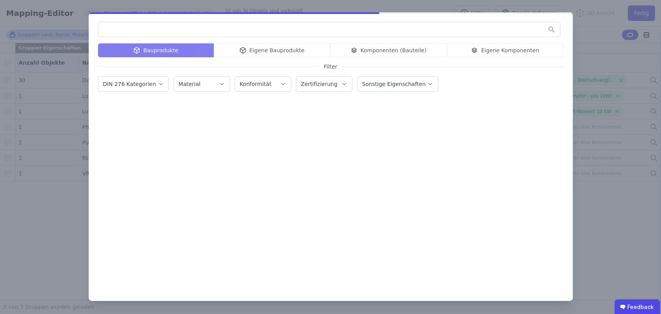
click at [185, 31] on input "text" at bounding box center [329, 29] width 462 height 14
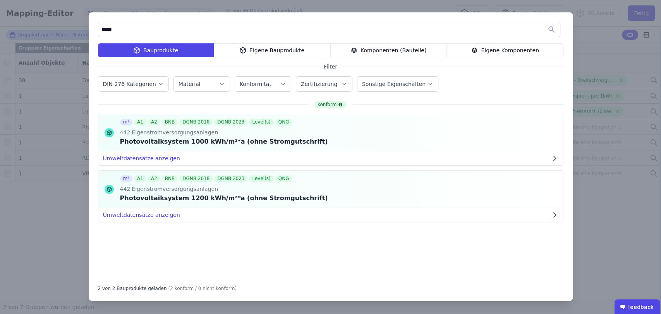
type input "*****"
click at [284, 41] on div "***** Bauprodukte Eigene Bauprodukte Komponenten (Bauteile) Eigene Komponenten …" at bounding box center [331, 156] width 484 height 289
click at [284, 45] on div "Eigene Bauprodukte" at bounding box center [272, 50] width 117 height 14
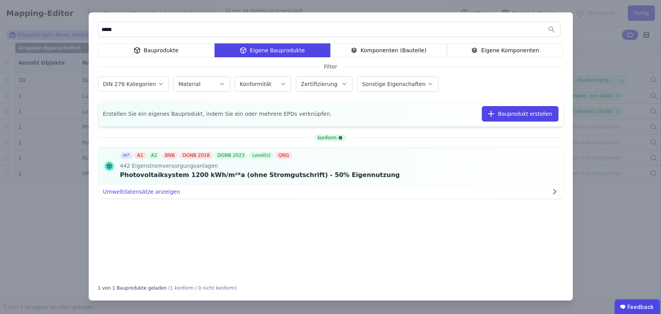
click at [179, 45] on div "Bauprodukte" at bounding box center [156, 50] width 117 height 14
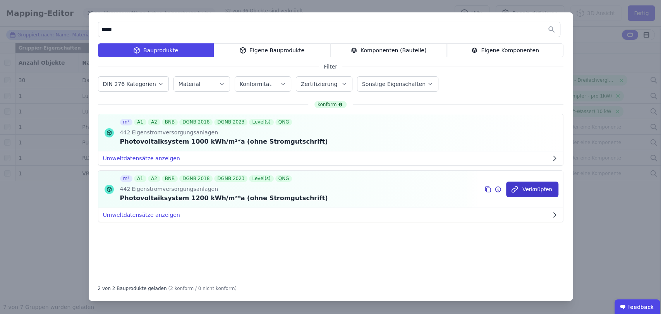
click at [519, 190] on icon "button" at bounding box center [515, 190] width 8 height 8
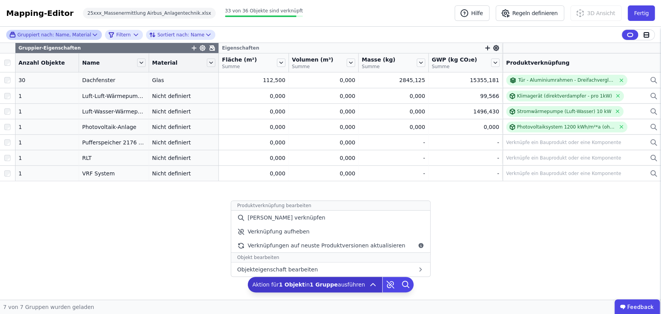
click at [369, 286] on icon at bounding box center [373, 284] width 9 height 9
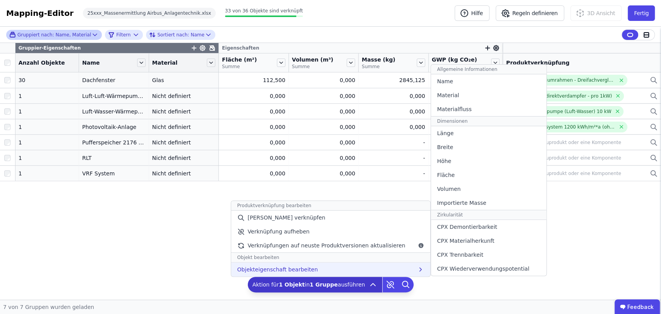
click at [360, 270] on div "Objekteigenschaft bearbeiten Allgemeine Informationen Name Material Materialflu…" at bounding box center [330, 270] width 199 height 14
click at [455, 173] on div "Fläche" at bounding box center [488, 175] width 115 height 14
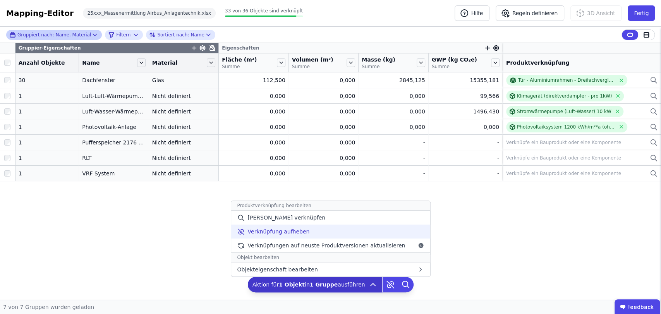
click at [337, 230] on div "Verknüpfung aufheben" at bounding box center [330, 232] width 199 height 14
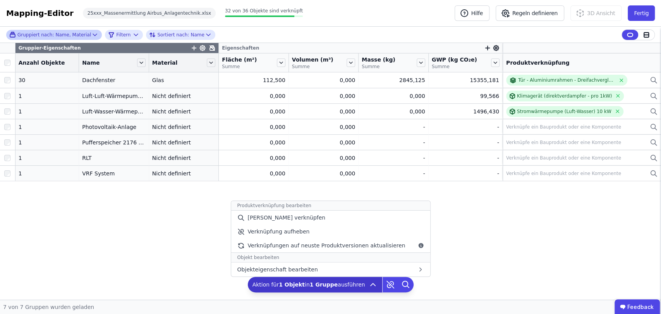
click at [372, 284] on icon at bounding box center [373, 284] width 9 height 9
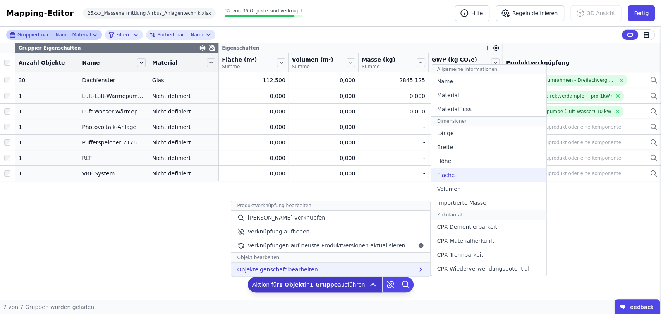
click at [459, 171] on div "Fläche" at bounding box center [488, 175] width 115 height 14
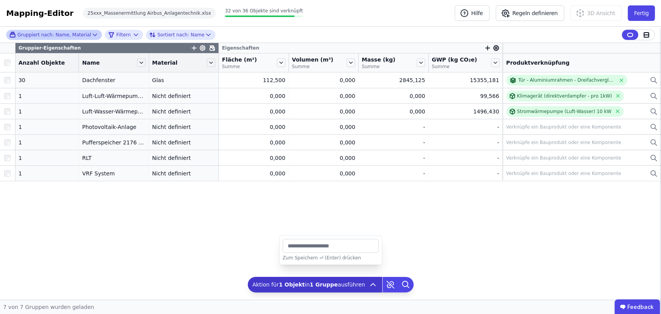
drag, startPoint x: 316, startPoint y: 251, endPoint x: 289, endPoint y: 248, distance: 26.9
click at [289, 248] on input "*" at bounding box center [331, 246] width 96 height 14
click at [291, 246] on input "********" at bounding box center [331, 246] width 96 height 14
type input "*******"
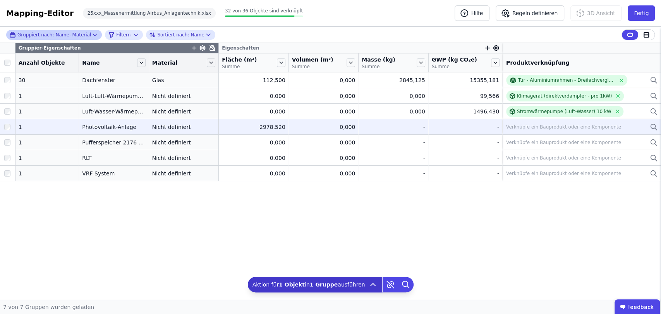
click at [533, 122] on div "Verknüpfe ein Bauprodukt oder eine Komponente" at bounding box center [582, 126] width 152 height 9
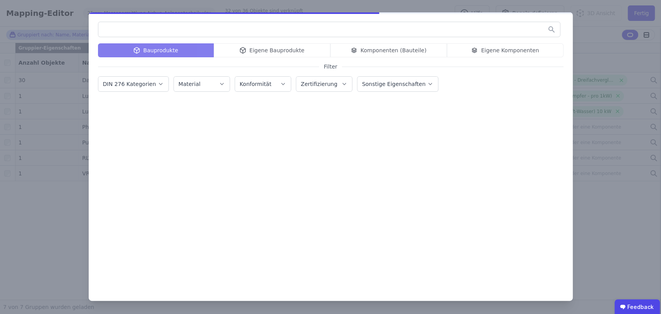
click at [224, 34] on input "text" at bounding box center [329, 29] width 462 height 14
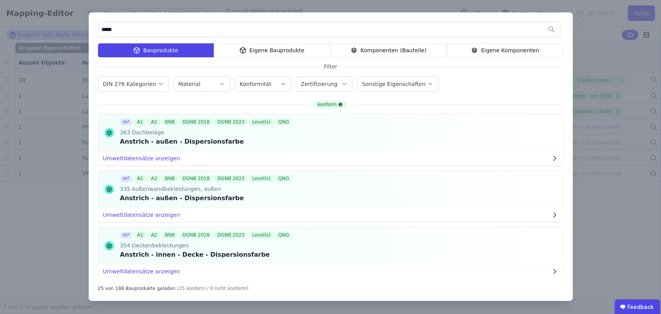
type input "*****"
click at [186, 28] on input "*****" at bounding box center [329, 29] width 462 height 14
click at [245, 54] on icon at bounding box center [242, 50] width 7 height 9
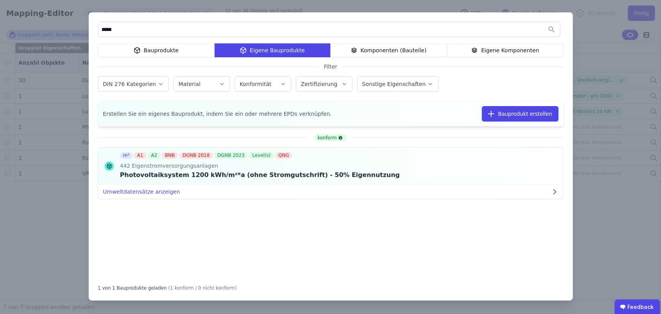
click at [152, 46] on div "Bauprodukte" at bounding box center [156, 50] width 117 height 14
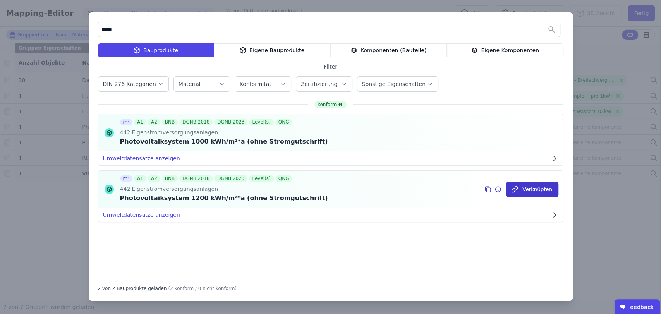
click at [532, 184] on button "Verknüpfen" at bounding box center [532, 190] width 52 height 16
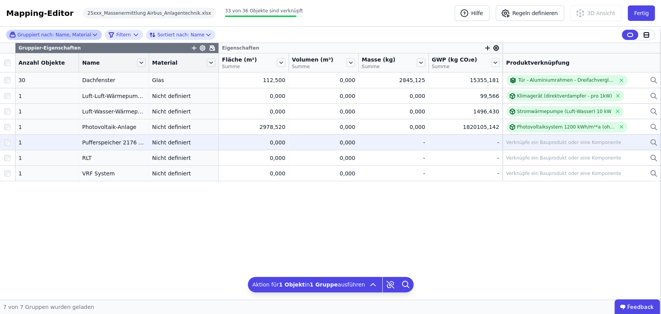
click at [534, 140] on div "Verknüpfe ein Bauprodukt oder eine Komponente" at bounding box center [563, 143] width 115 height 6
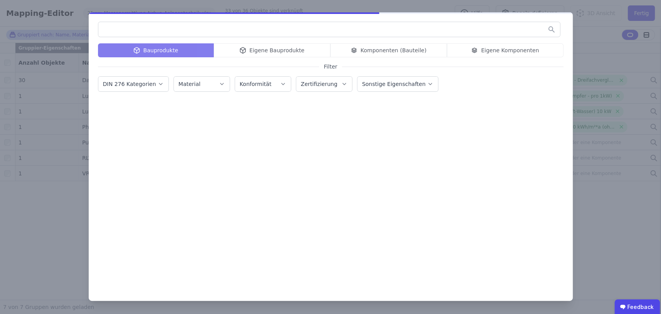
click at [224, 27] on input "text" at bounding box center [329, 29] width 462 height 14
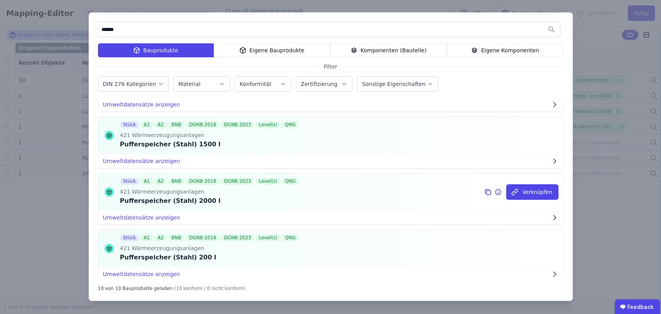
scroll to position [172, 0]
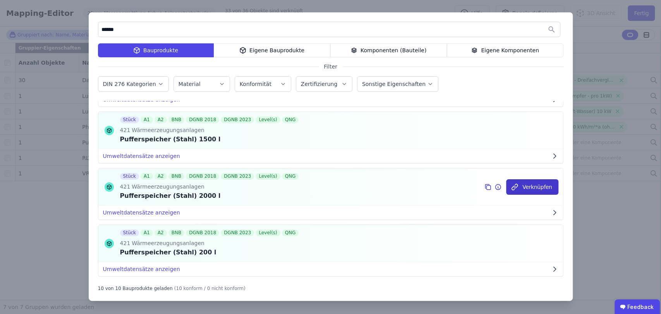
type input "******"
click at [527, 191] on button "Verknüpfen" at bounding box center [532, 187] width 52 height 16
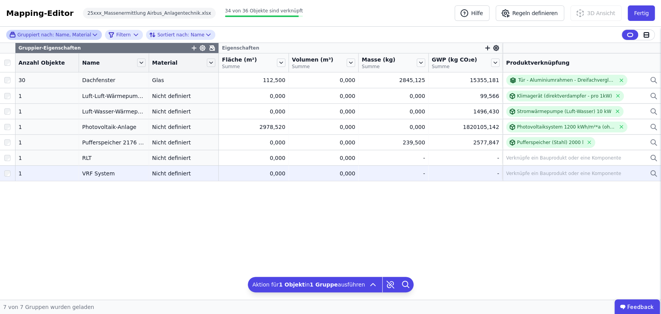
click at [546, 174] on div "Verknüpfe ein Bauprodukt oder eine Komponente" at bounding box center [563, 174] width 115 height 6
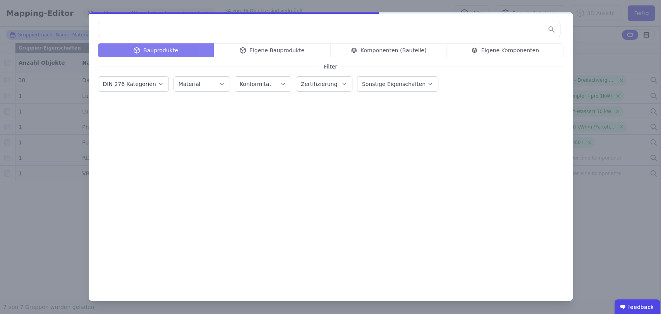
click at [170, 30] on input "text" at bounding box center [329, 29] width 462 height 14
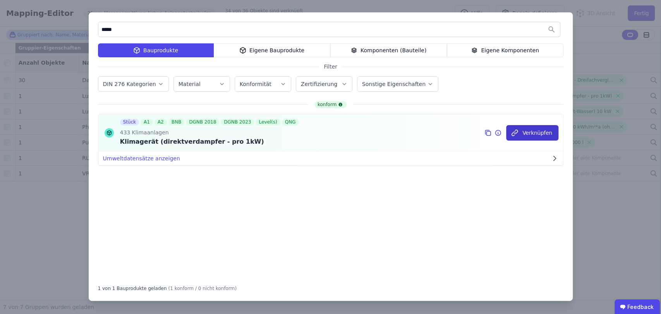
type input "*****"
click at [535, 138] on button "Verknüpfen" at bounding box center [532, 133] width 52 height 16
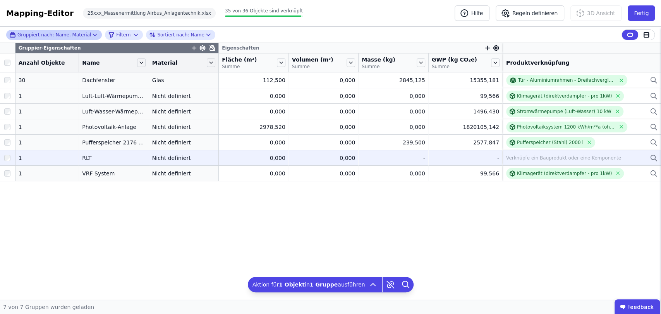
click at [524, 157] on div "Verknüpfe ein Bauprodukt oder eine Komponente" at bounding box center [563, 158] width 115 height 6
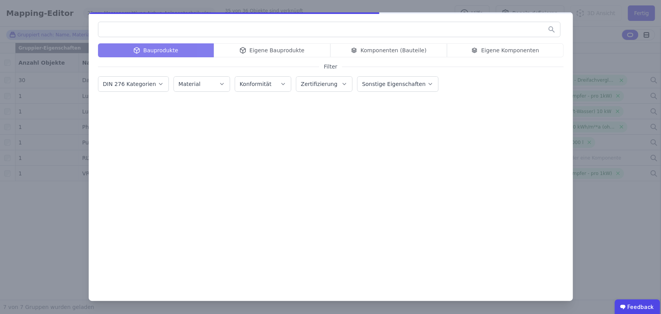
click at [171, 30] on input "text" at bounding box center [329, 29] width 462 height 14
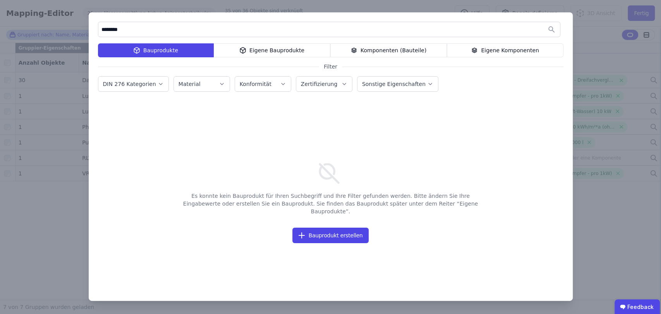
click at [252, 47] on div "Eigene Bauprodukte" at bounding box center [272, 50] width 117 height 14
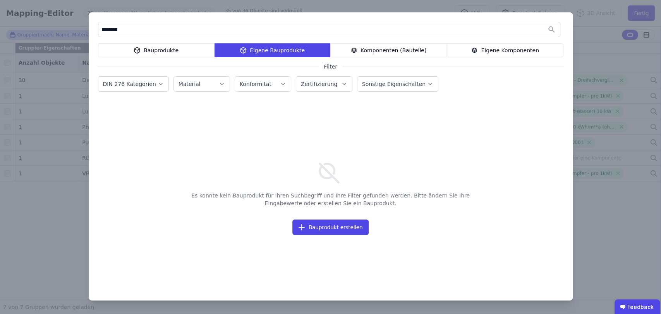
drag, startPoint x: 140, startPoint y: 32, endPoint x: 84, endPoint y: 30, distance: 55.8
click at [84, 30] on div "******** Bauprodukte Eigene Bauprodukte Komponenten (Bauteile) Eigene Komponent…" at bounding box center [330, 157] width 661 height 314
type input "******"
click at [180, 53] on div "Bauprodukte" at bounding box center [156, 50] width 117 height 14
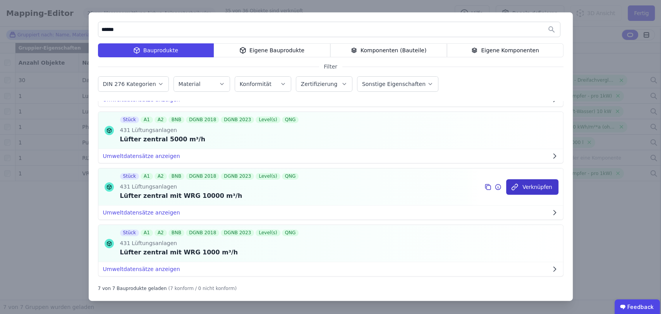
click at [520, 189] on button "Verknüpfen" at bounding box center [532, 187] width 52 height 16
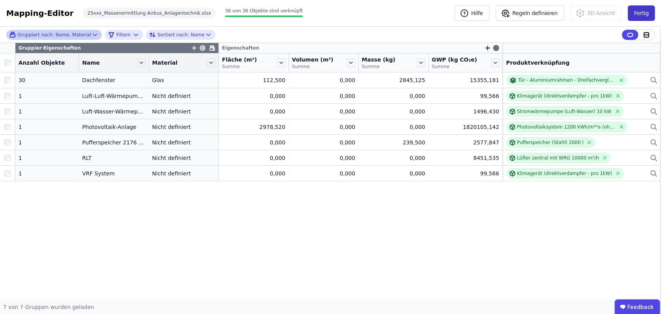
click at [640, 11] on button "Fertig" at bounding box center [641, 13] width 27 height 16
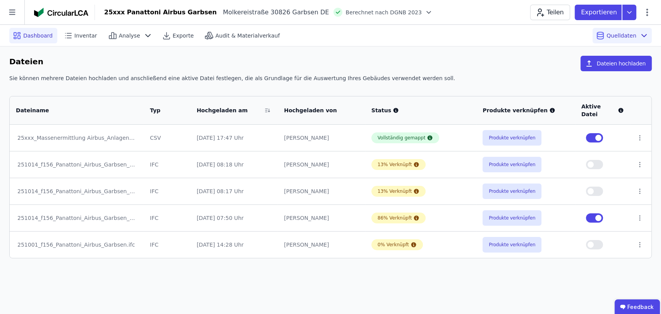
click at [42, 39] on div "Dashboard" at bounding box center [33, 36] width 48 height 16
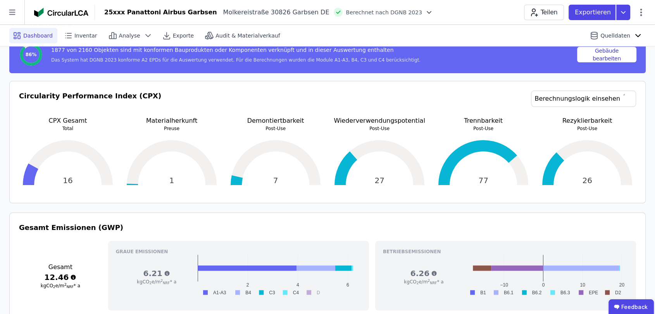
scroll to position [129, 0]
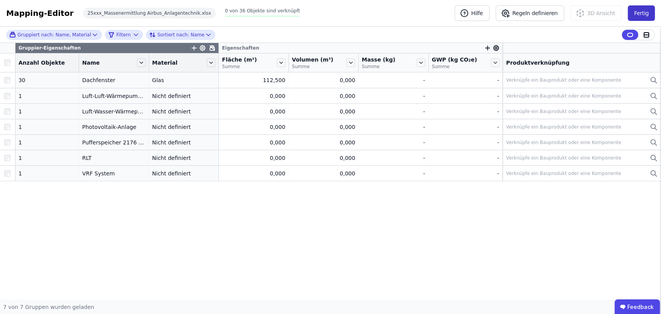
click at [651, 12] on button "Fertig" at bounding box center [641, 13] width 27 height 16
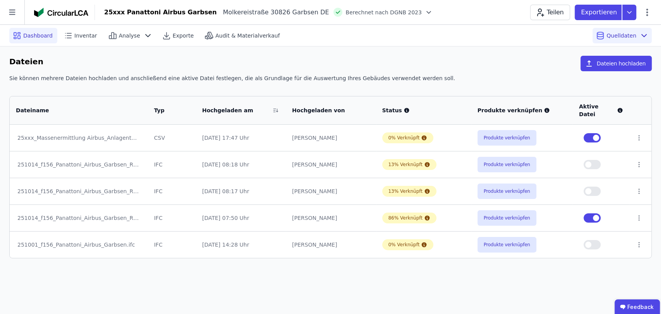
click at [40, 36] on span "Dashboard" at bounding box center [37, 36] width 29 height 8
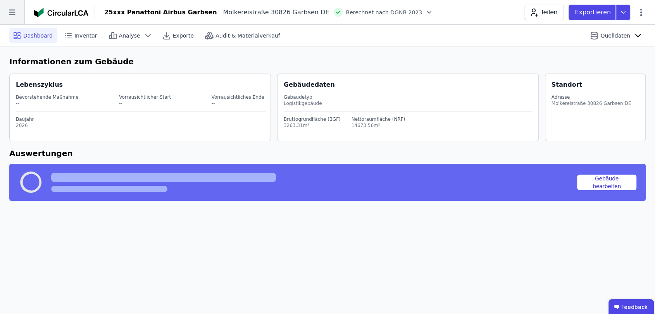
click at [9, 12] on icon at bounding box center [12, 12] width 24 height 24
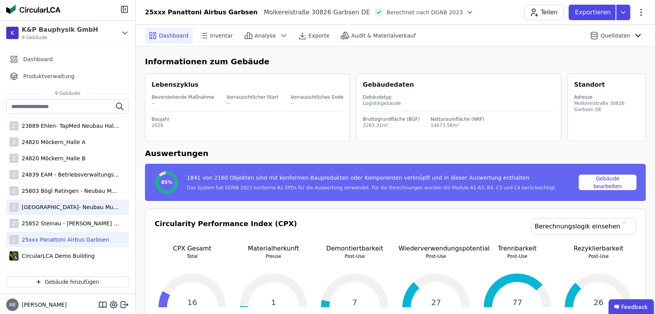
click at [79, 201] on div "2 25804 Bögl Düsseldorf- Neubau Multi-User Center" at bounding box center [67, 208] width 123 height 16
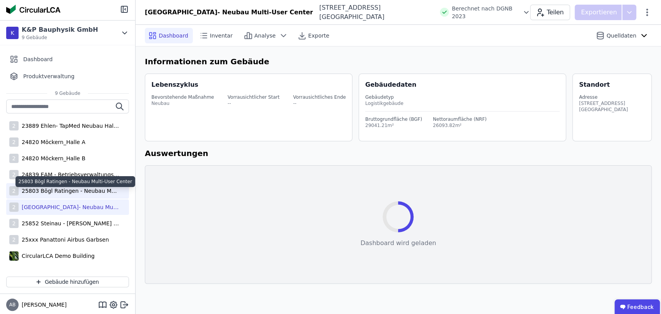
click at [80, 195] on div "25803 Bögl Ratingen - Neubau Multi-User Center" at bounding box center [69, 191] width 101 height 8
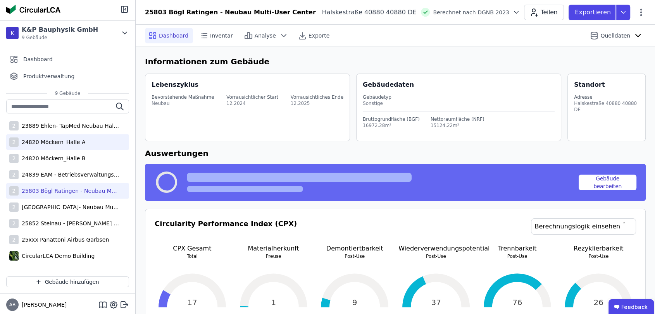
click at [78, 140] on div "24820 Möckern_Halle A" at bounding box center [52, 142] width 67 height 8
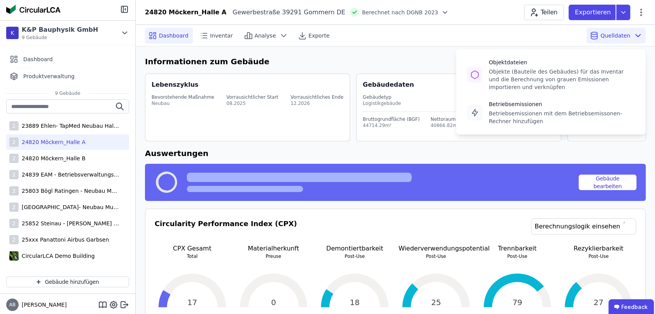
click at [632, 38] on div "Quelldaten Objektdateien Objekte (Bauteile des Gebäudes) für das Inventar und d…" at bounding box center [615, 36] width 59 height 16
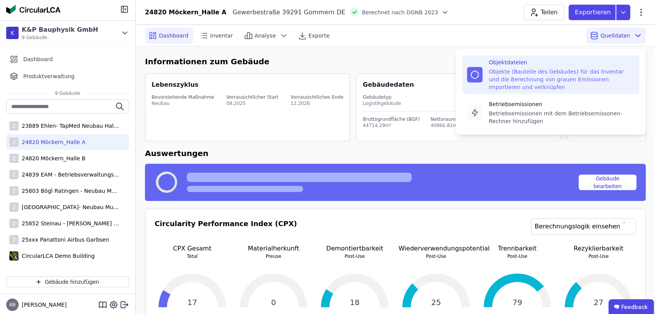
click at [569, 72] on div "Objekte (Bauteile des Gebäudes) für das Inventar und die Berechnung von grauen …" at bounding box center [562, 79] width 146 height 23
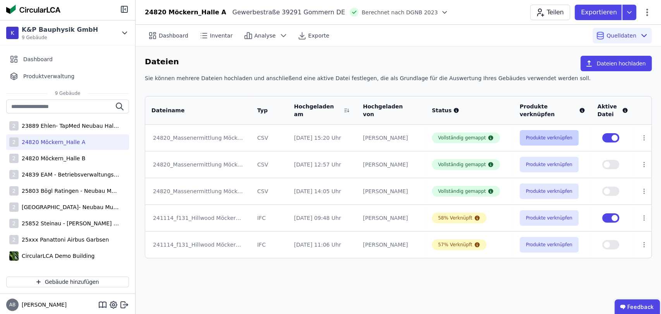
click at [529, 135] on button "Produkte verknüpfen" at bounding box center [549, 138] width 59 height 16
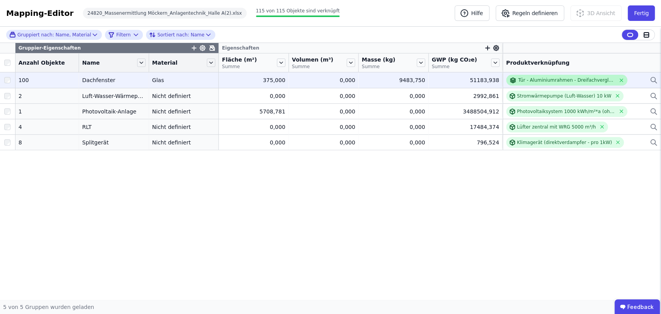
click at [546, 80] on div "Tür - Aluminiumrahmen - Dreifachverglasung - m²" at bounding box center [566, 80] width 97 height 6
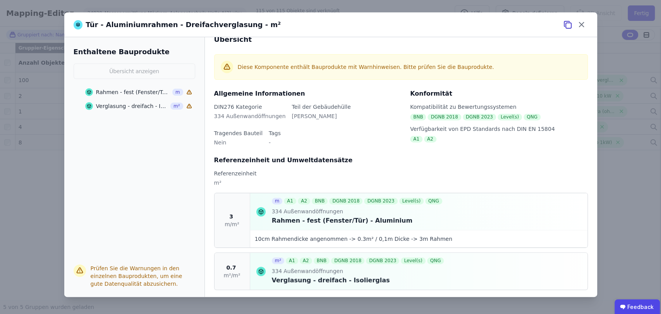
scroll to position [19, 0]
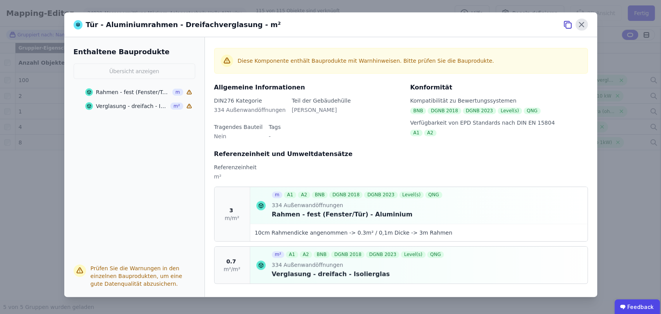
click at [583, 20] on icon at bounding box center [582, 25] width 12 height 12
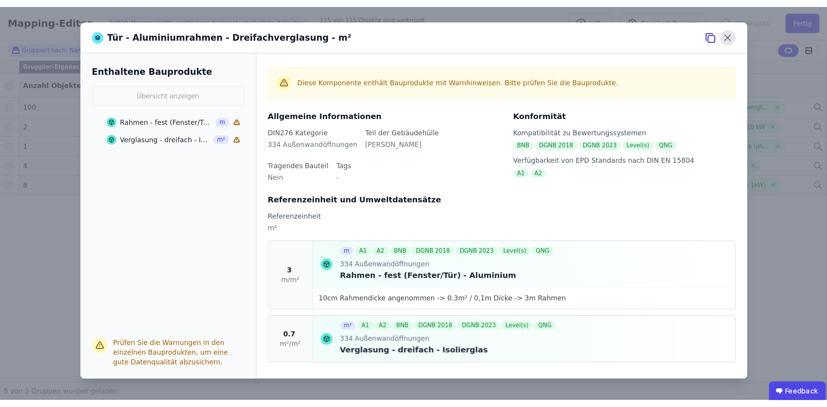
scroll to position [0, 0]
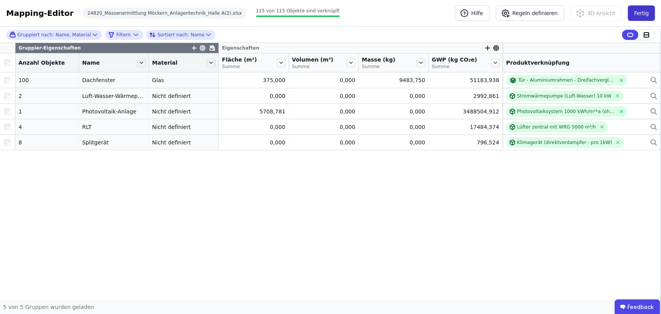
click at [650, 14] on button "Fertig" at bounding box center [641, 13] width 27 height 16
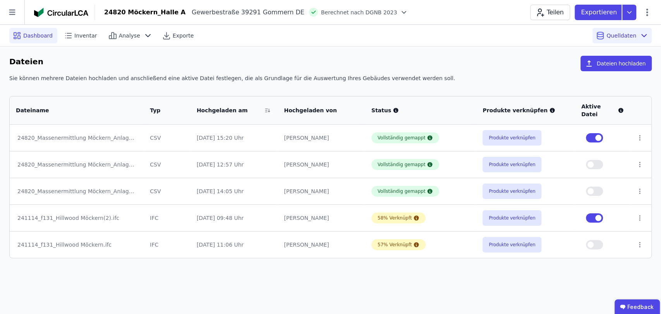
click at [31, 31] on div "Dashboard" at bounding box center [33, 36] width 48 height 16
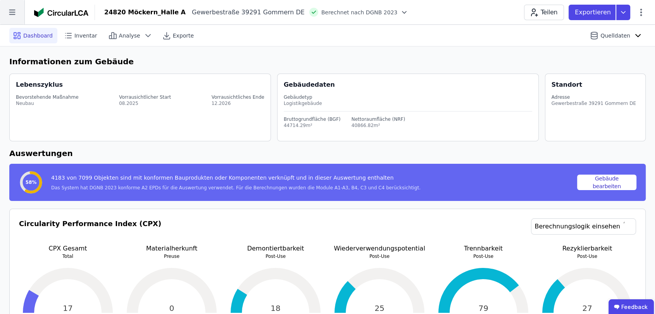
click at [14, 21] on icon at bounding box center [12, 12] width 24 height 24
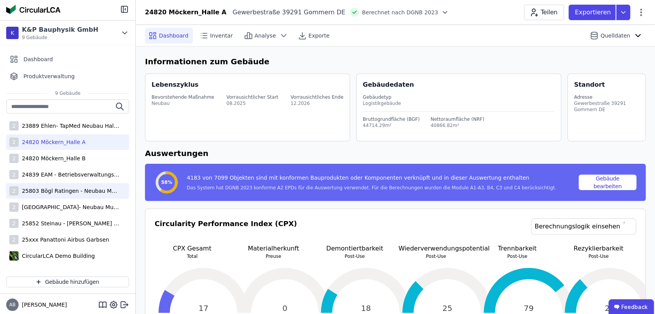
click at [38, 193] on div "25803 Bögl Ratingen - Neubau Multi-User Center" at bounding box center [69, 191] width 101 height 8
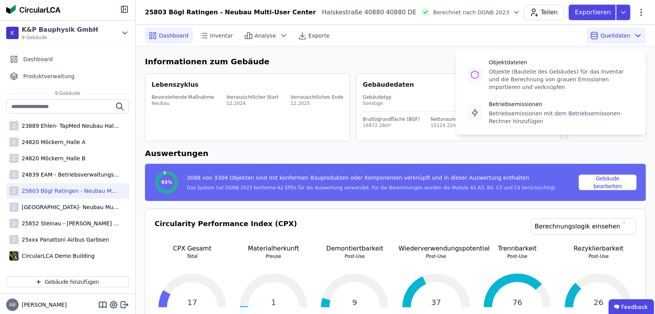
click at [610, 41] on div "Quelldaten Objektdateien Objekte (Bauteile des Gebäudes) für das Inventar und d…" at bounding box center [615, 36] width 59 height 16
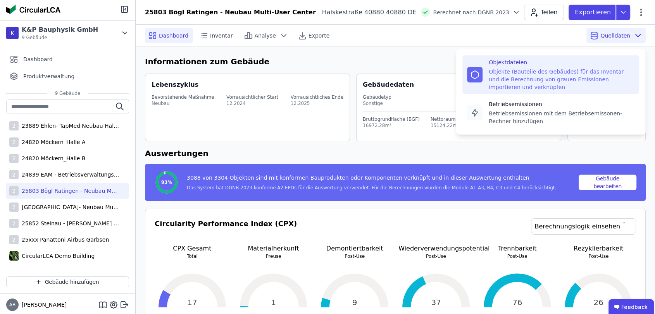
click at [541, 82] on div "Objekte (Bauteile des Gebäudes) für das Inventar und die Berechnung von grauen …" at bounding box center [562, 79] width 146 height 23
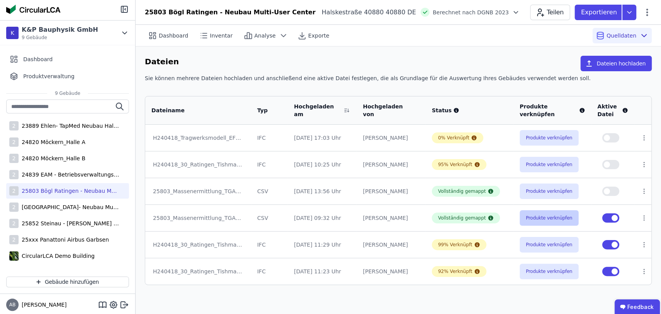
click at [544, 215] on button "Produkte verknüpfen" at bounding box center [549, 218] width 59 height 16
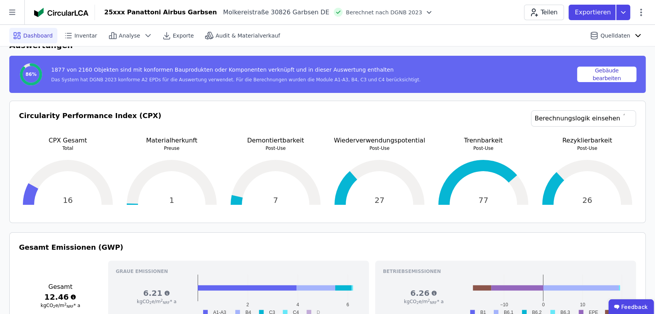
scroll to position [129, 0]
